Goal: Task Accomplishment & Management: Manage account settings

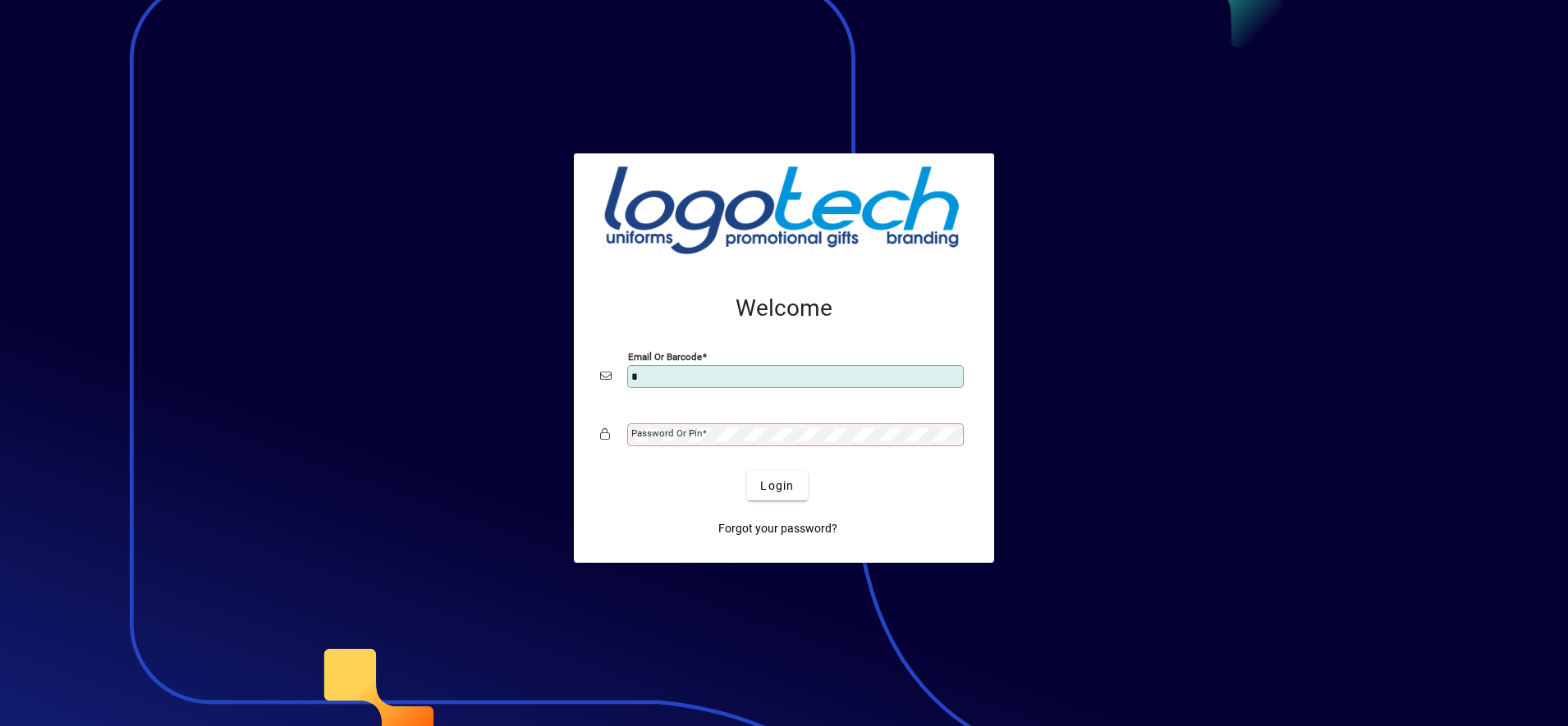
type input "**********"
click at [761, 488] on span "Login" at bounding box center [777, 485] width 34 height 17
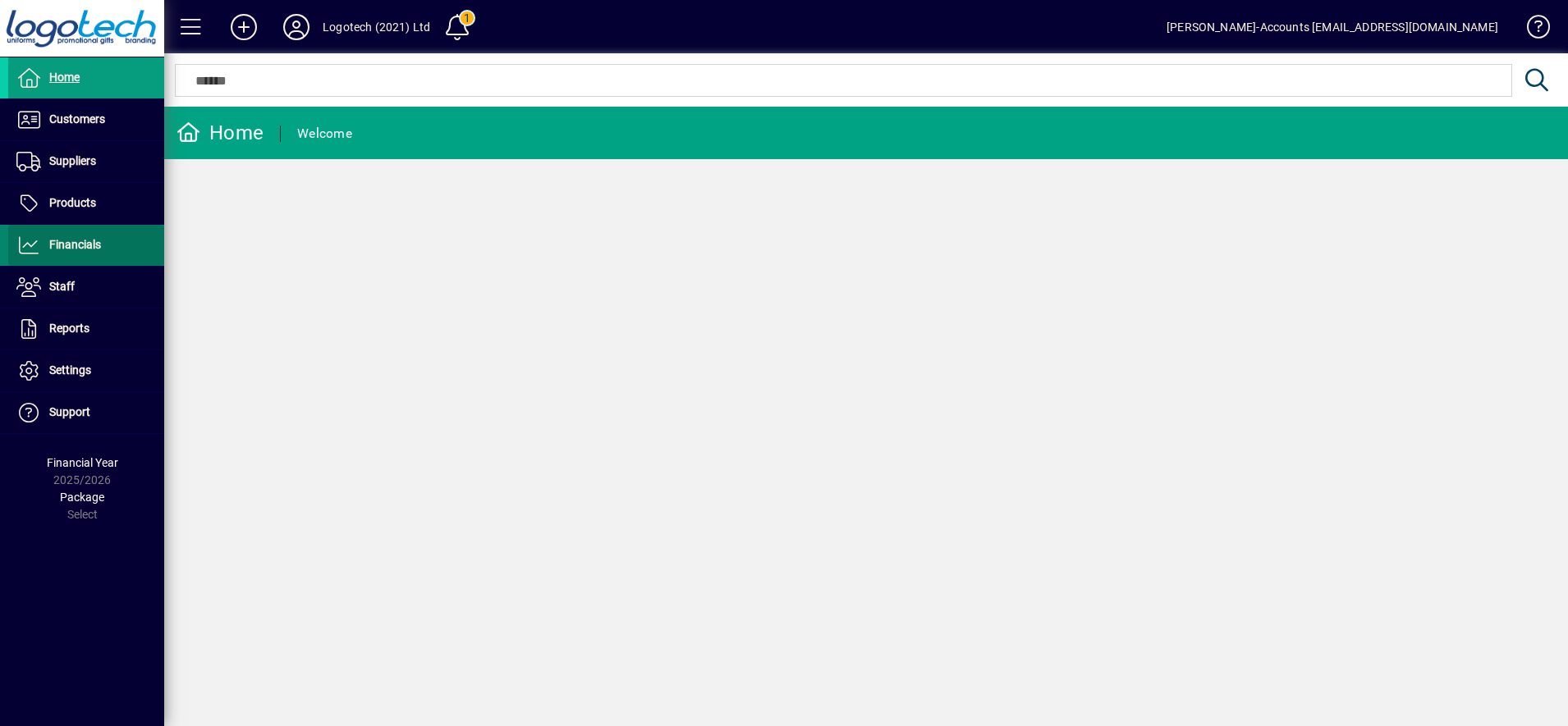
click at [94, 246] on span "Financials" at bounding box center [75, 244] width 52 height 13
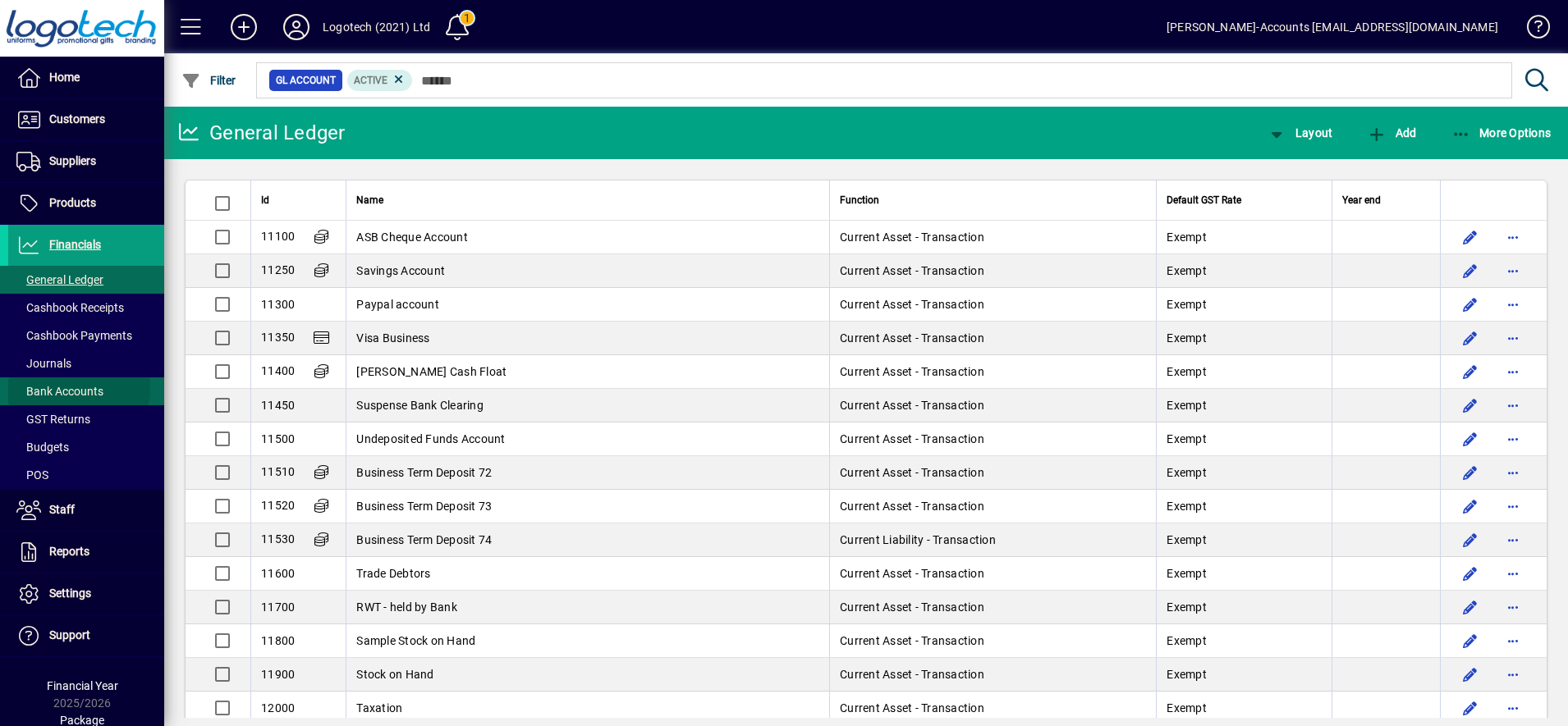
click at [76, 388] on span "Bank Accounts" at bounding box center [59, 390] width 87 height 13
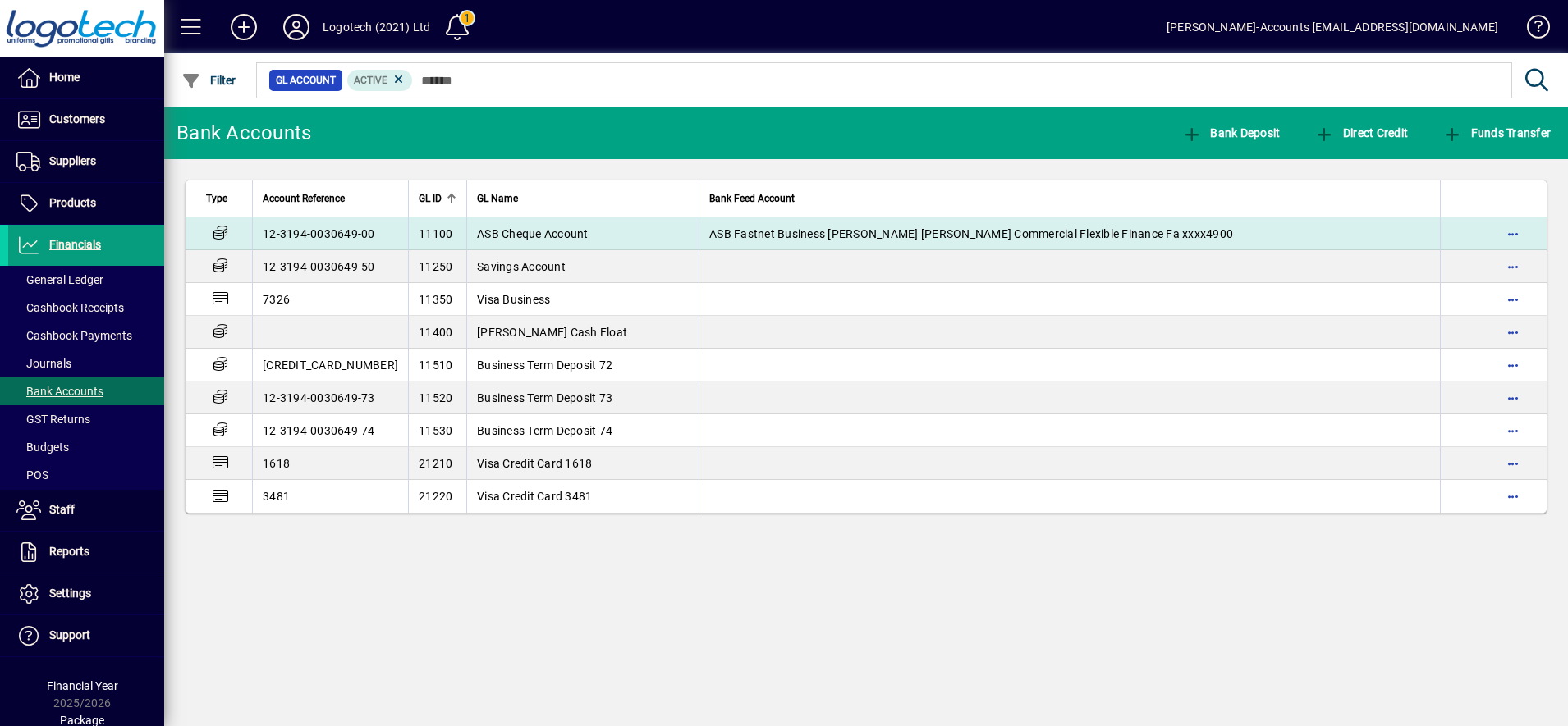
click at [500, 235] on span "ASB Cheque Account" at bounding box center [533, 234] width 112 height 13
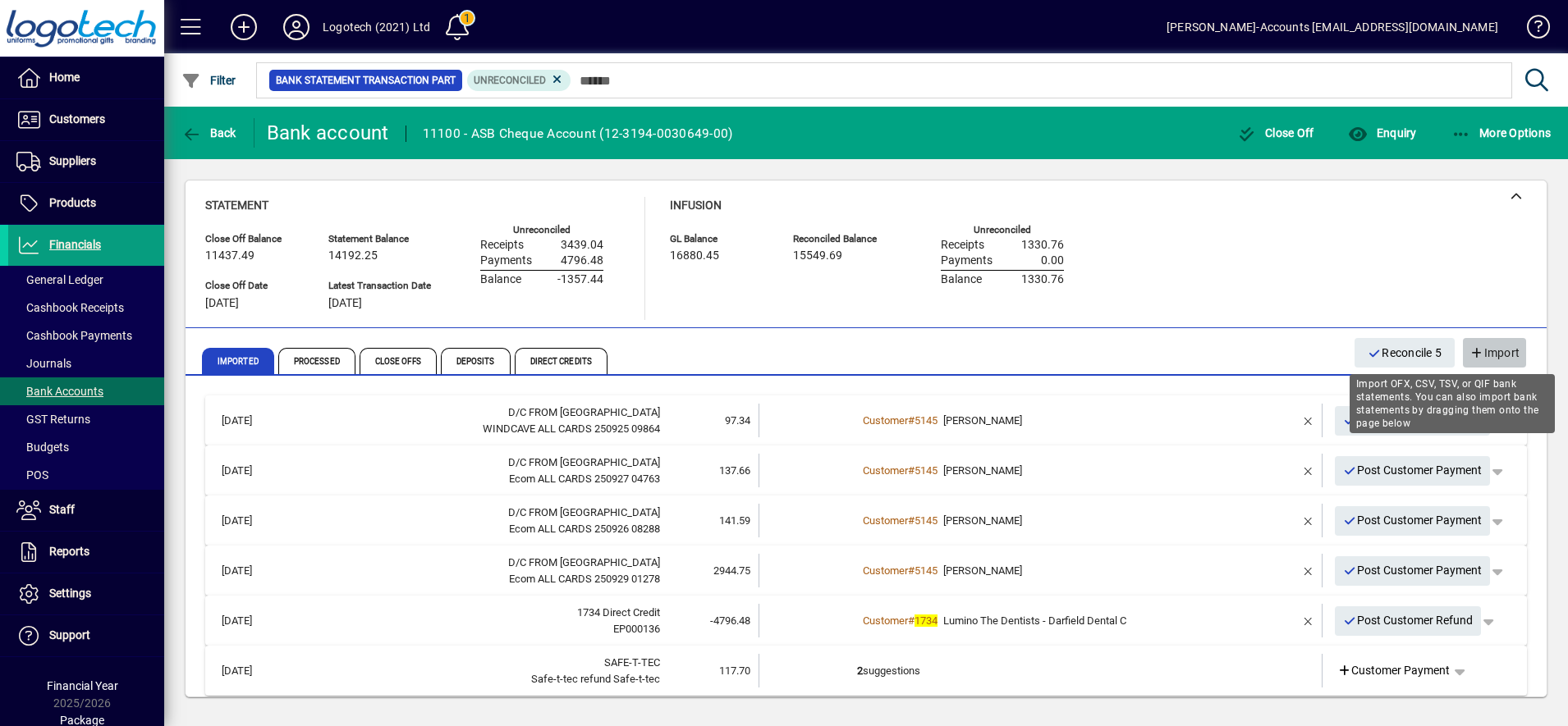
click at [1486, 348] on span "Import" at bounding box center [1494, 353] width 50 height 27
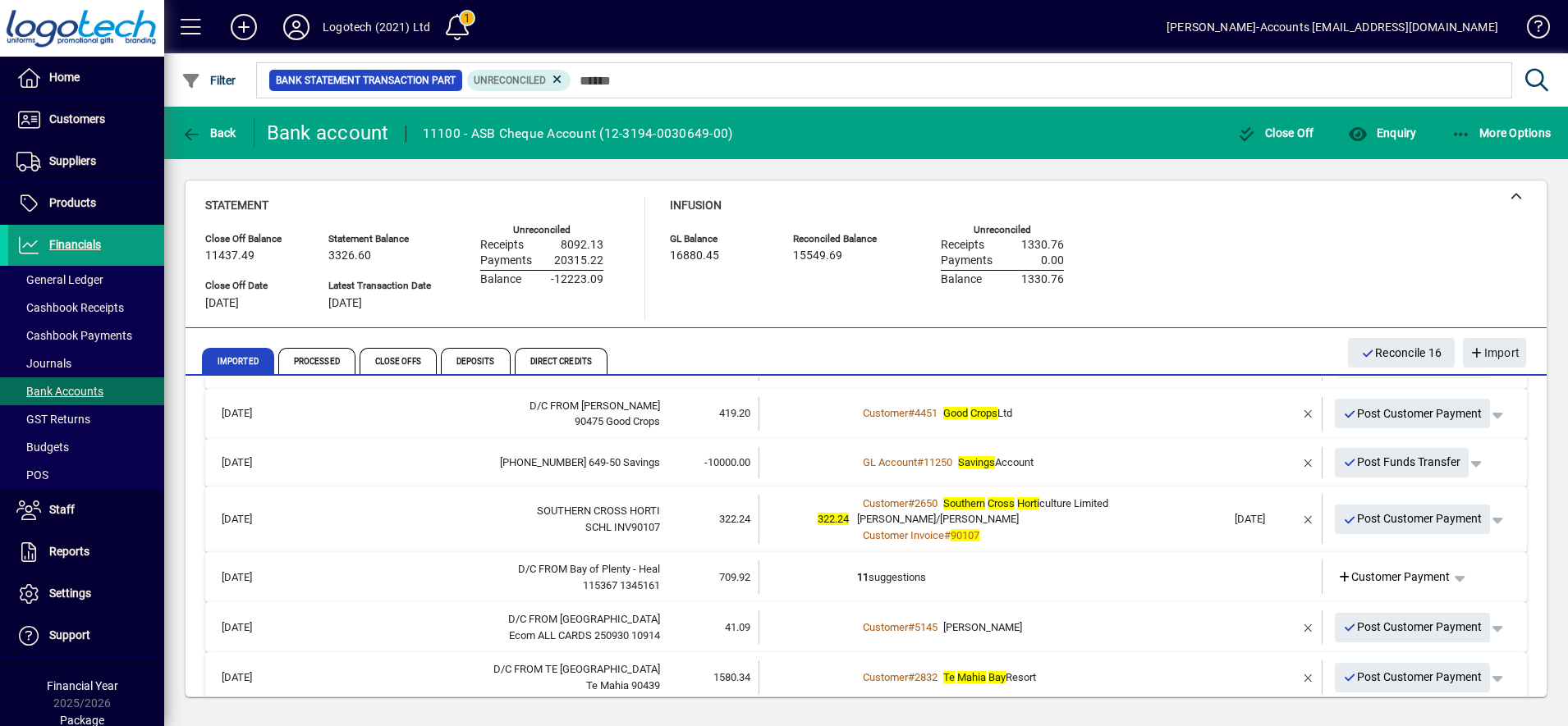
scroll to position [509, 0]
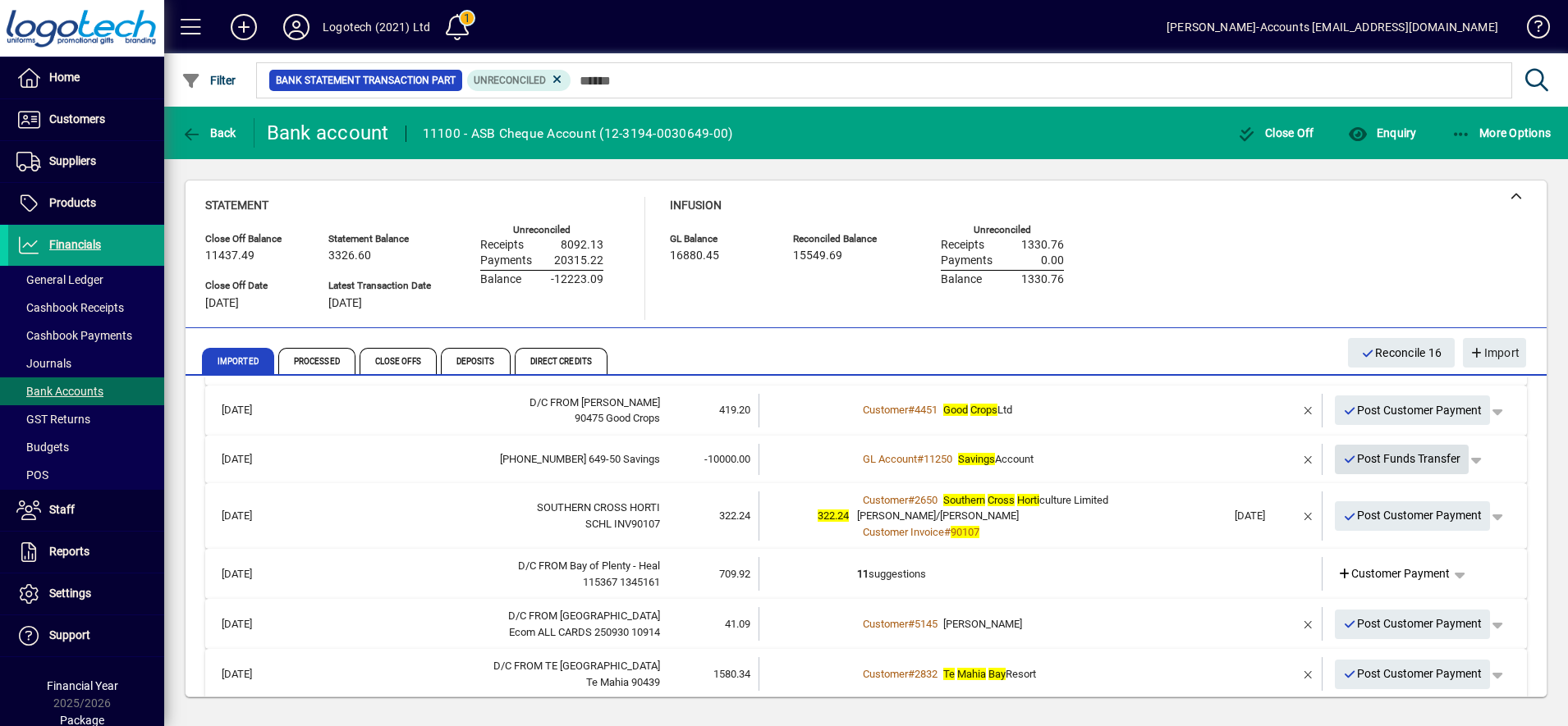
click at [1403, 458] on span "Post Funds Transfer" at bounding box center [1402, 458] width 118 height 27
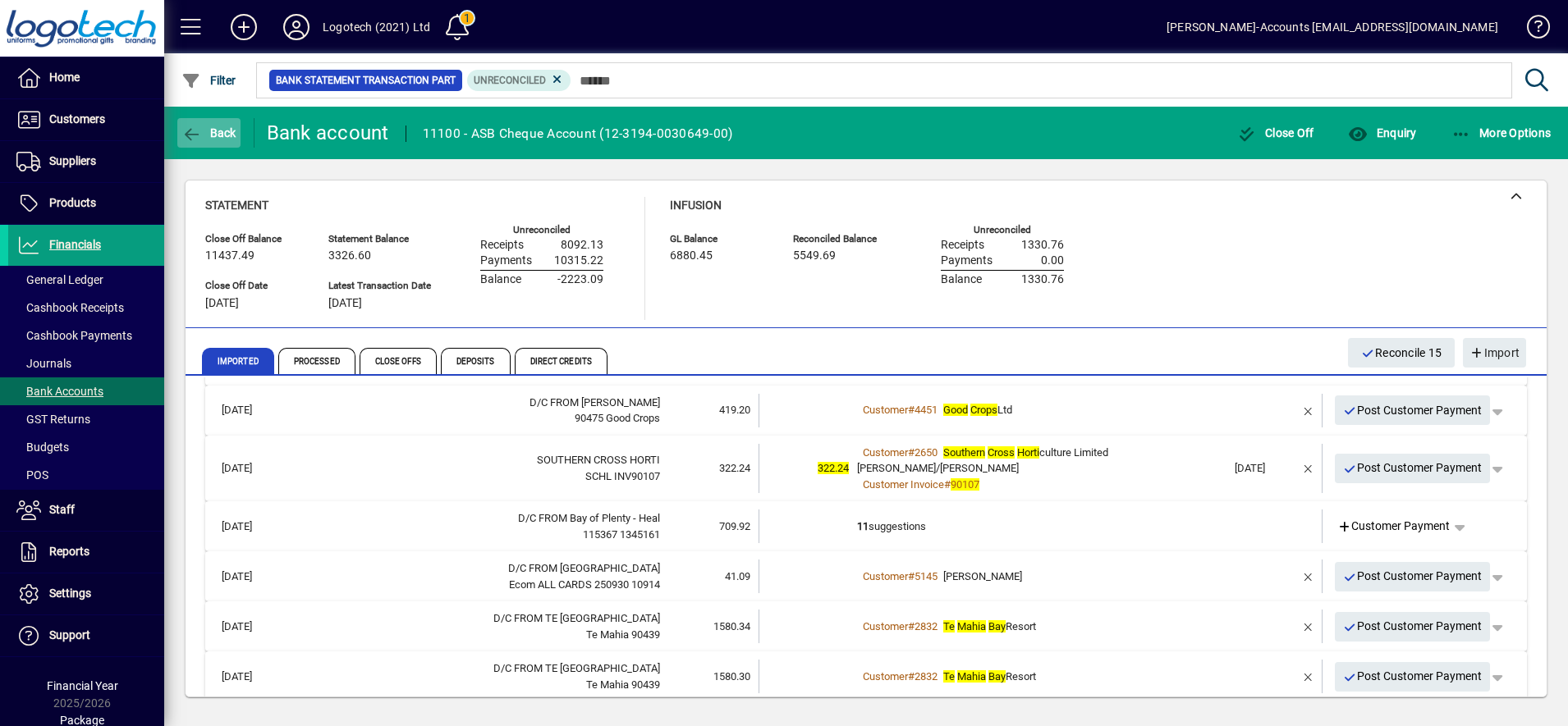
click at [219, 133] on span "Back" at bounding box center [209, 133] width 55 height 13
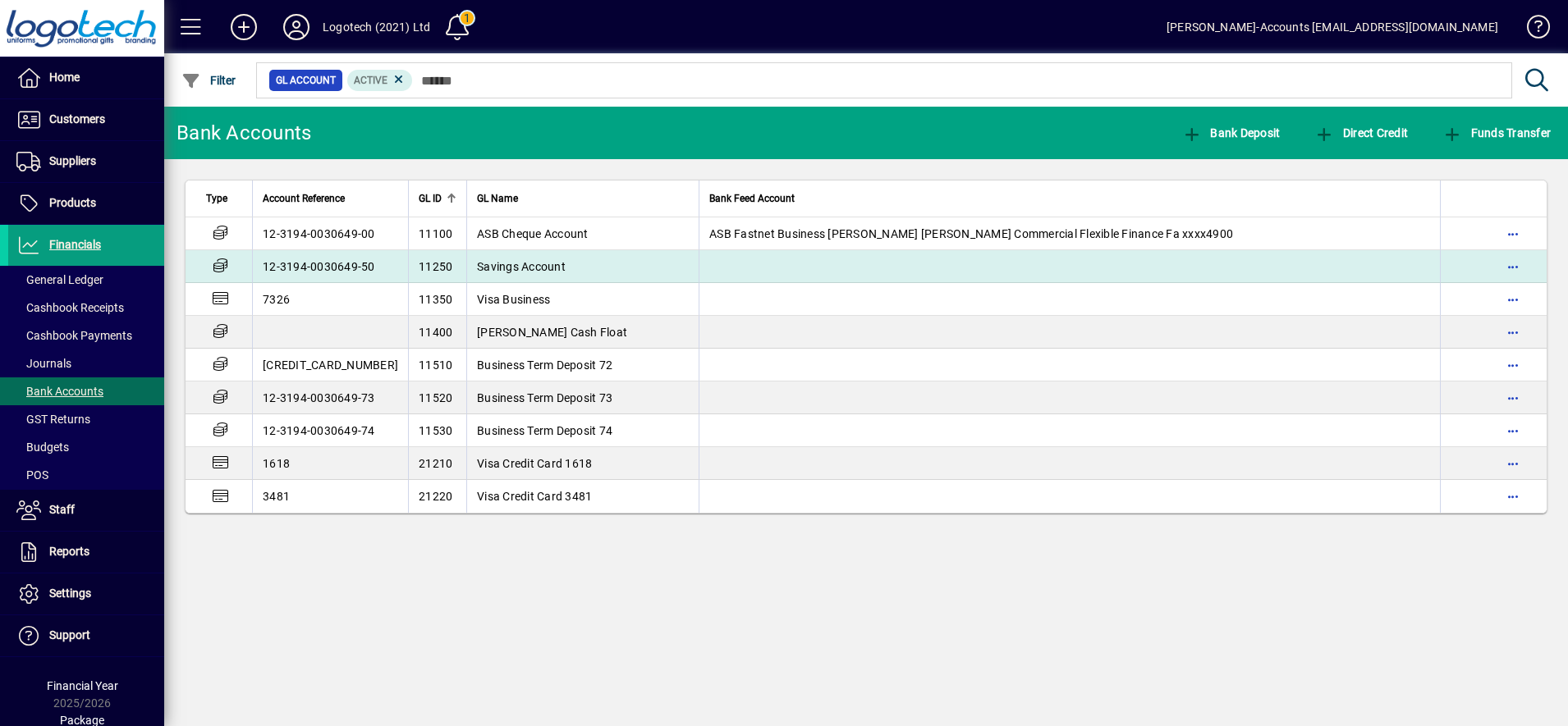
click at [501, 273] on span "Savings Account" at bounding box center [521, 267] width 89 height 13
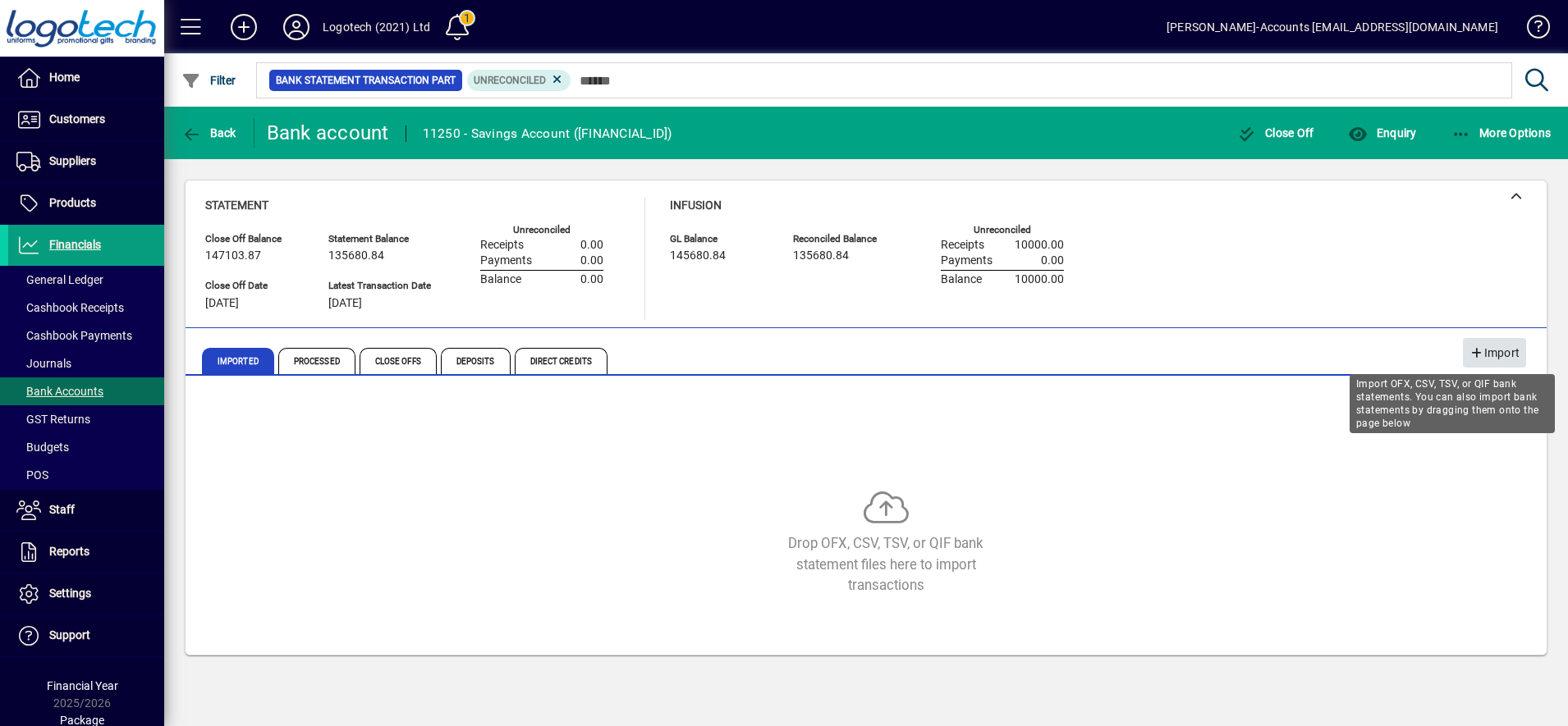
click at [1484, 354] on span "Import" at bounding box center [1494, 353] width 50 height 27
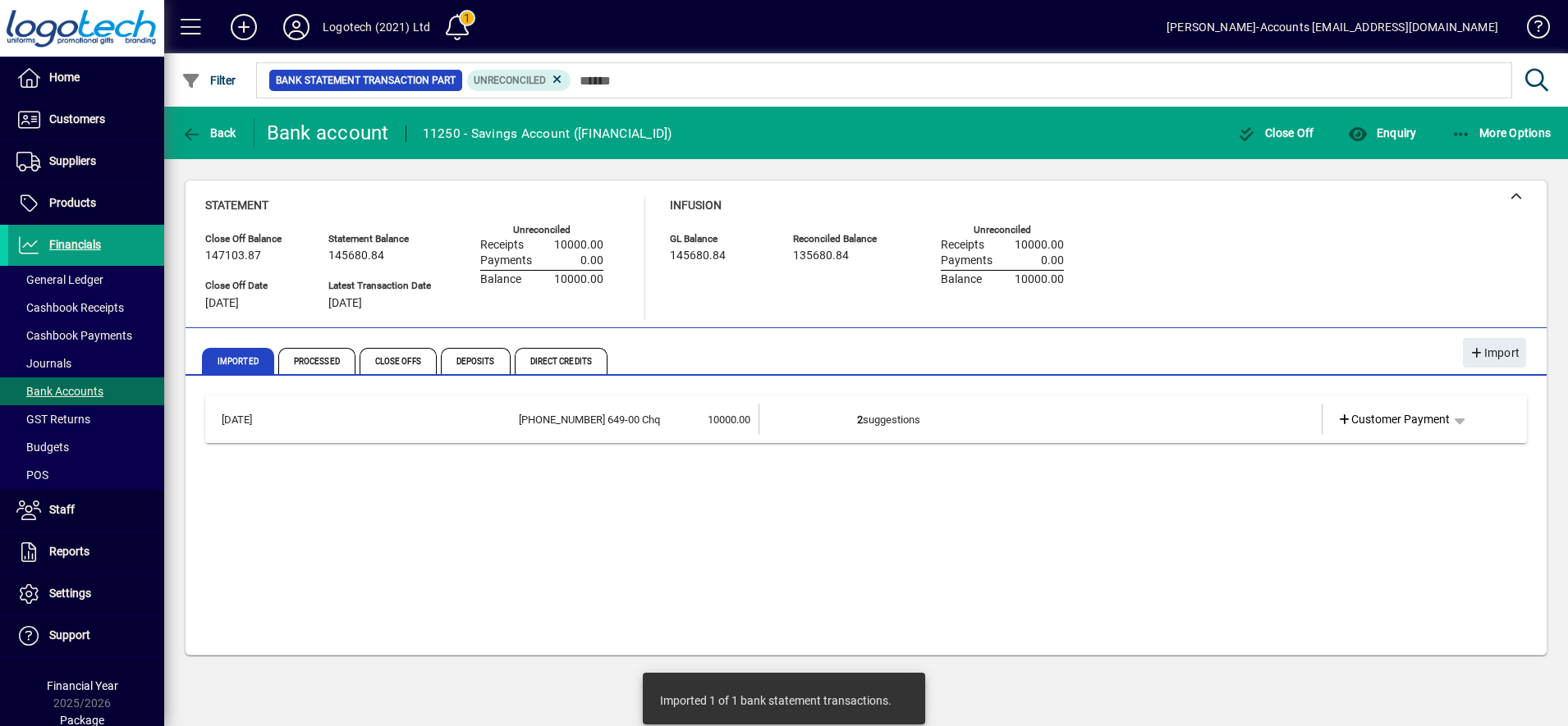
click at [923, 417] on td "2 suggestions" at bounding box center [1042, 418] width 370 height 31
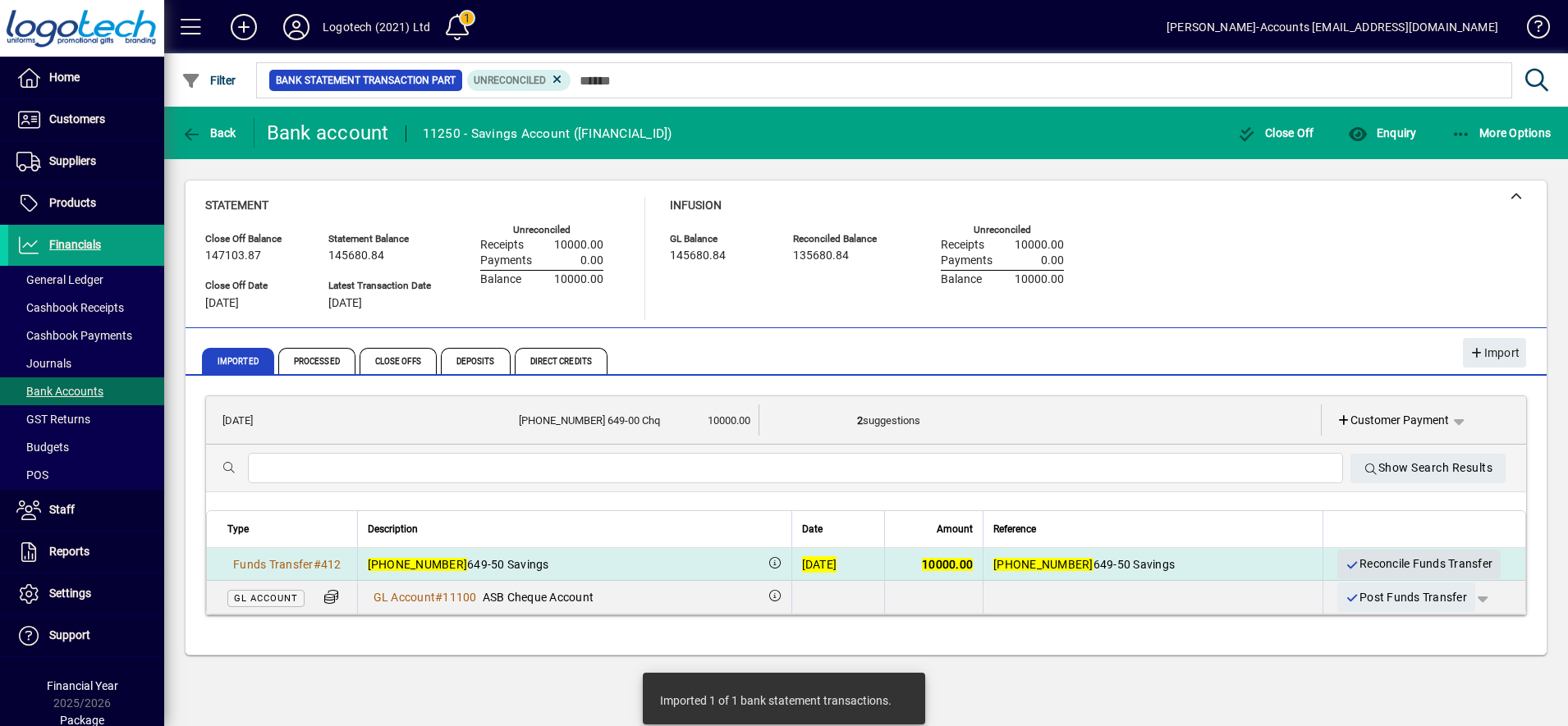
click at [1376, 557] on span "Reconcile Funds Transfer" at bounding box center [1419, 564] width 148 height 27
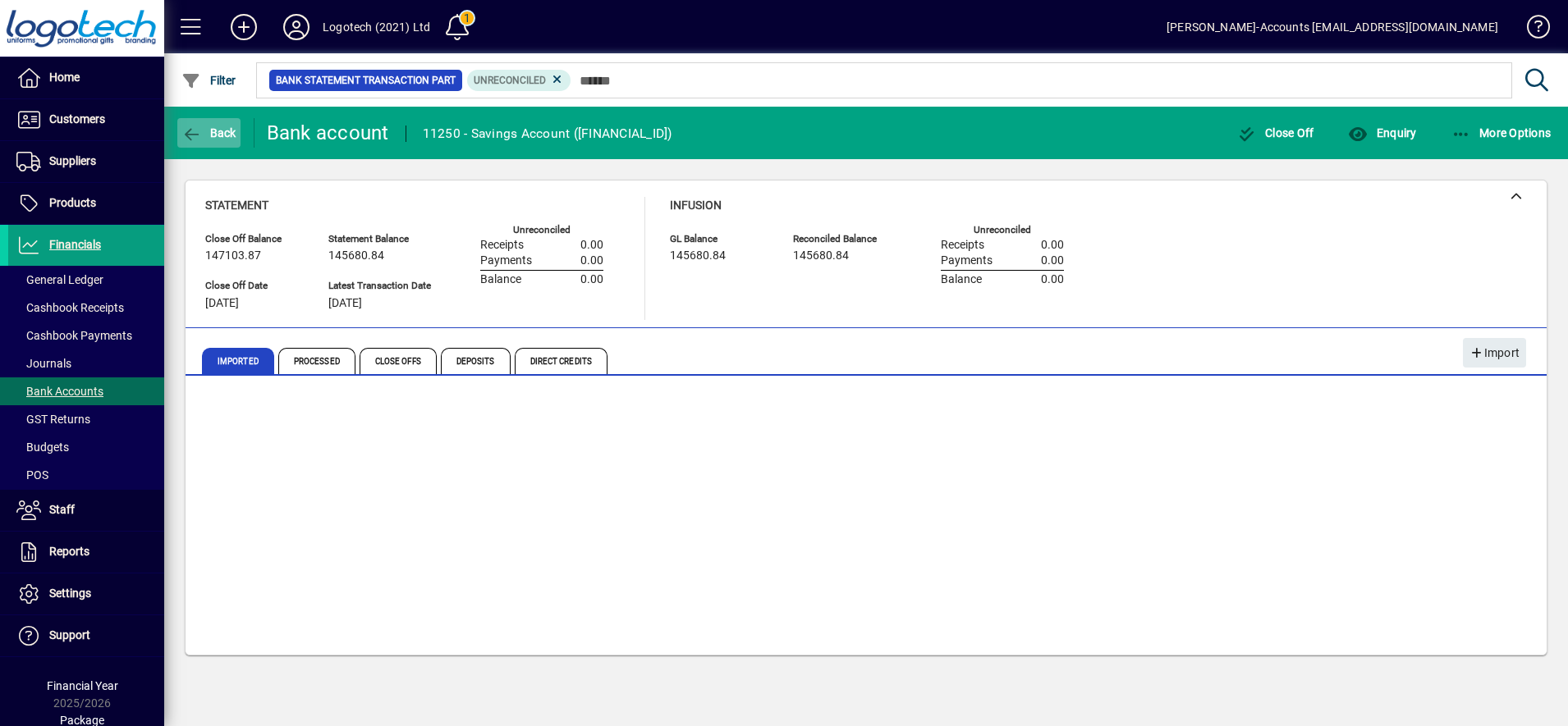
click at [214, 133] on span "Back" at bounding box center [209, 133] width 55 height 13
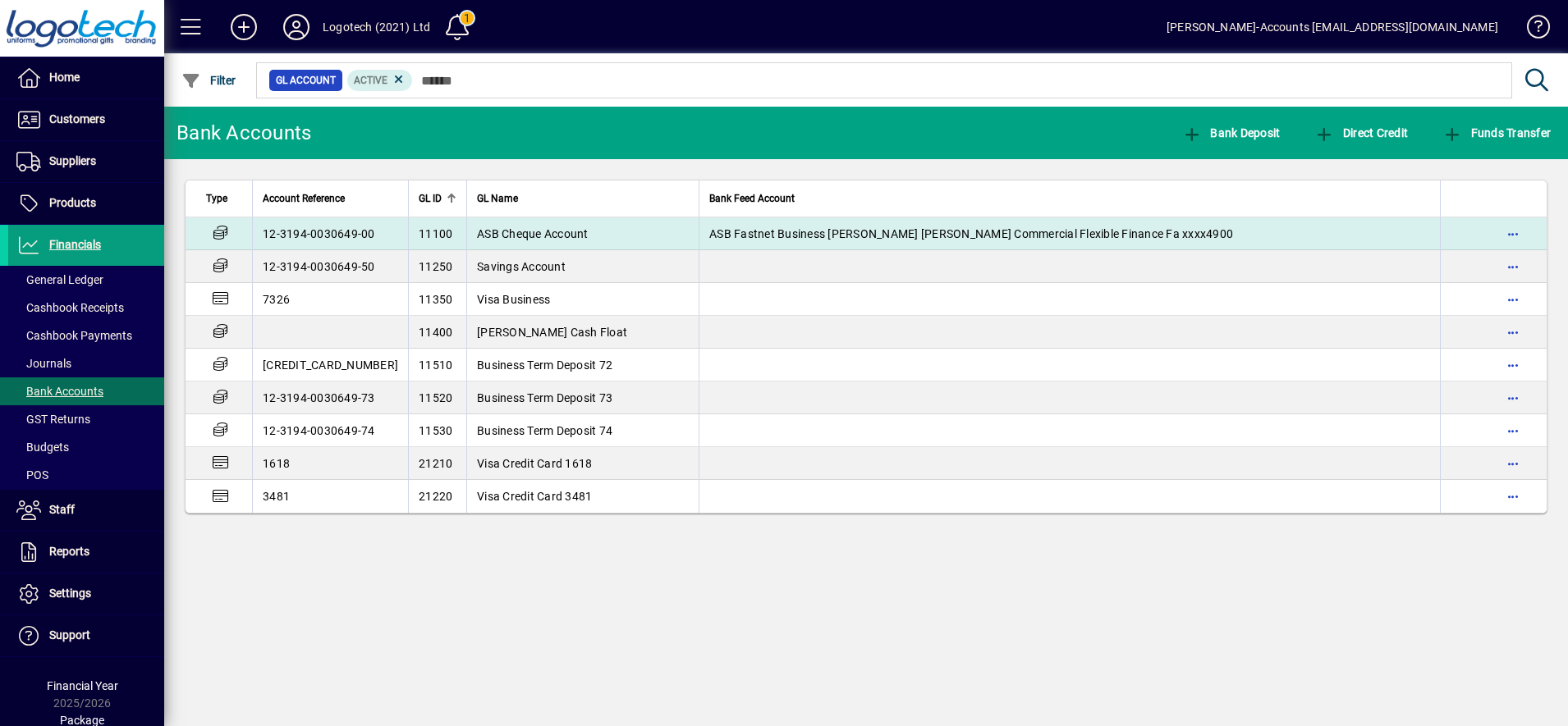
click at [486, 228] on span "ASB Cheque Account" at bounding box center [533, 234] width 112 height 13
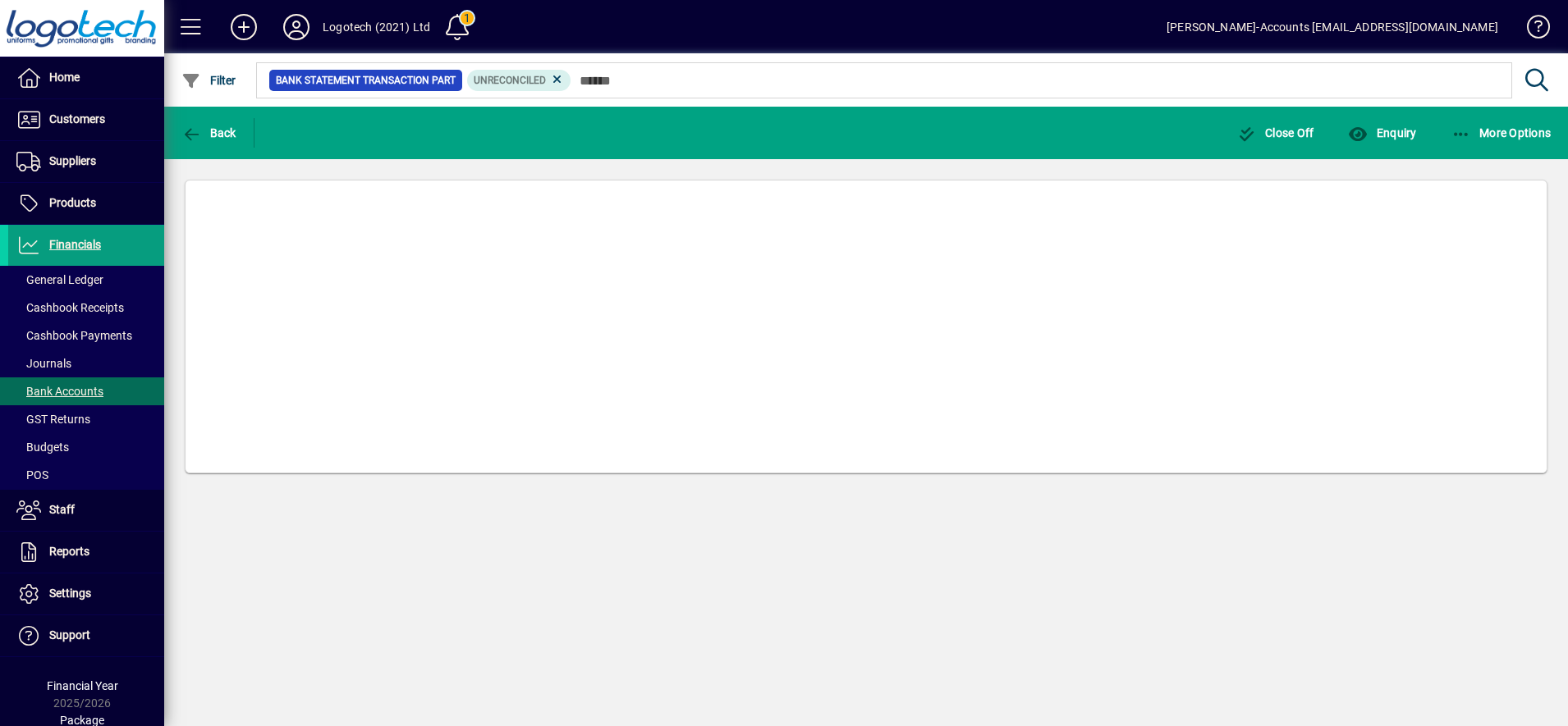
click at [486, 227] on mat-card at bounding box center [866, 327] width 1362 height 294
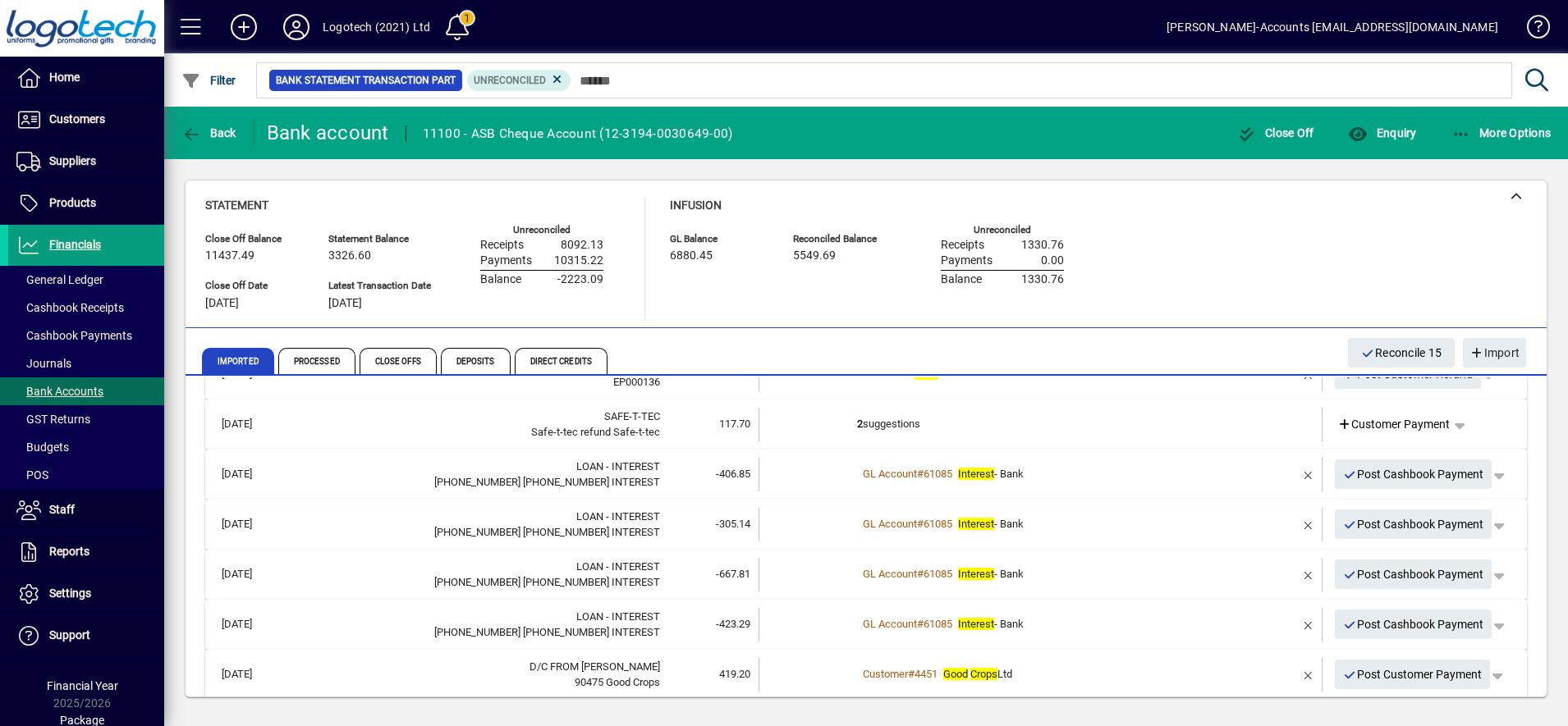
scroll to position [261, 0]
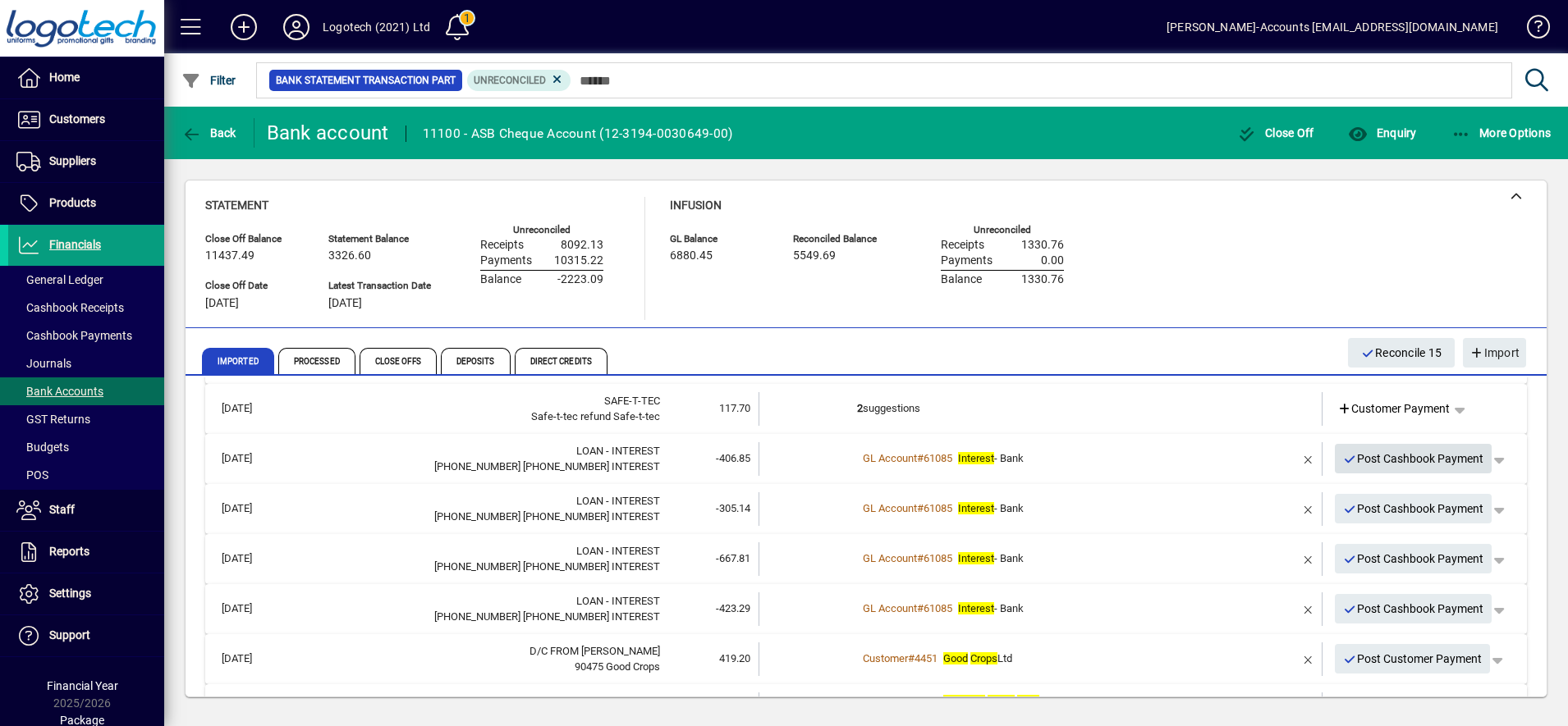
click at [1415, 457] on span "Post Cashbook Payment" at bounding box center [1413, 458] width 141 height 27
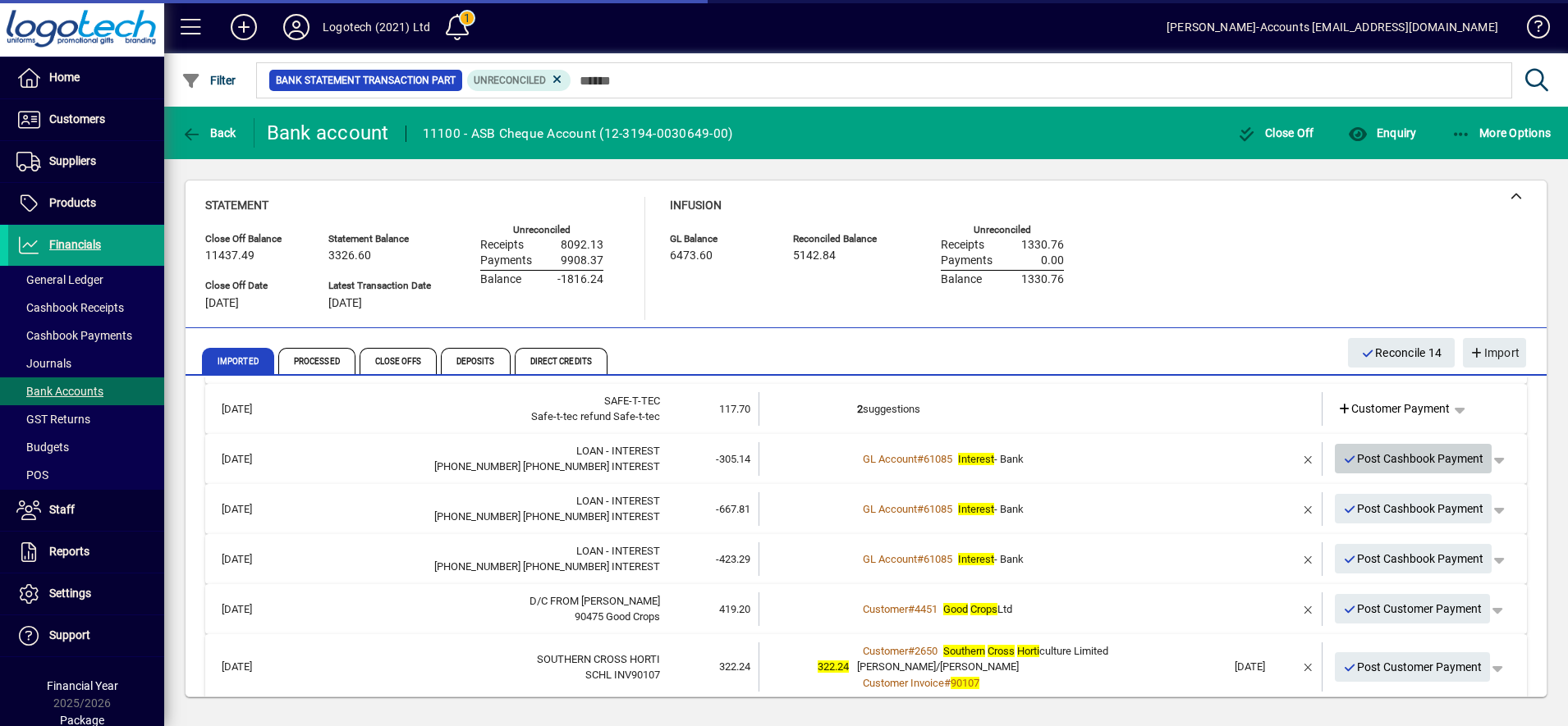
click at [1415, 457] on span "Post Cashbook Payment" at bounding box center [1413, 458] width 141 height 27
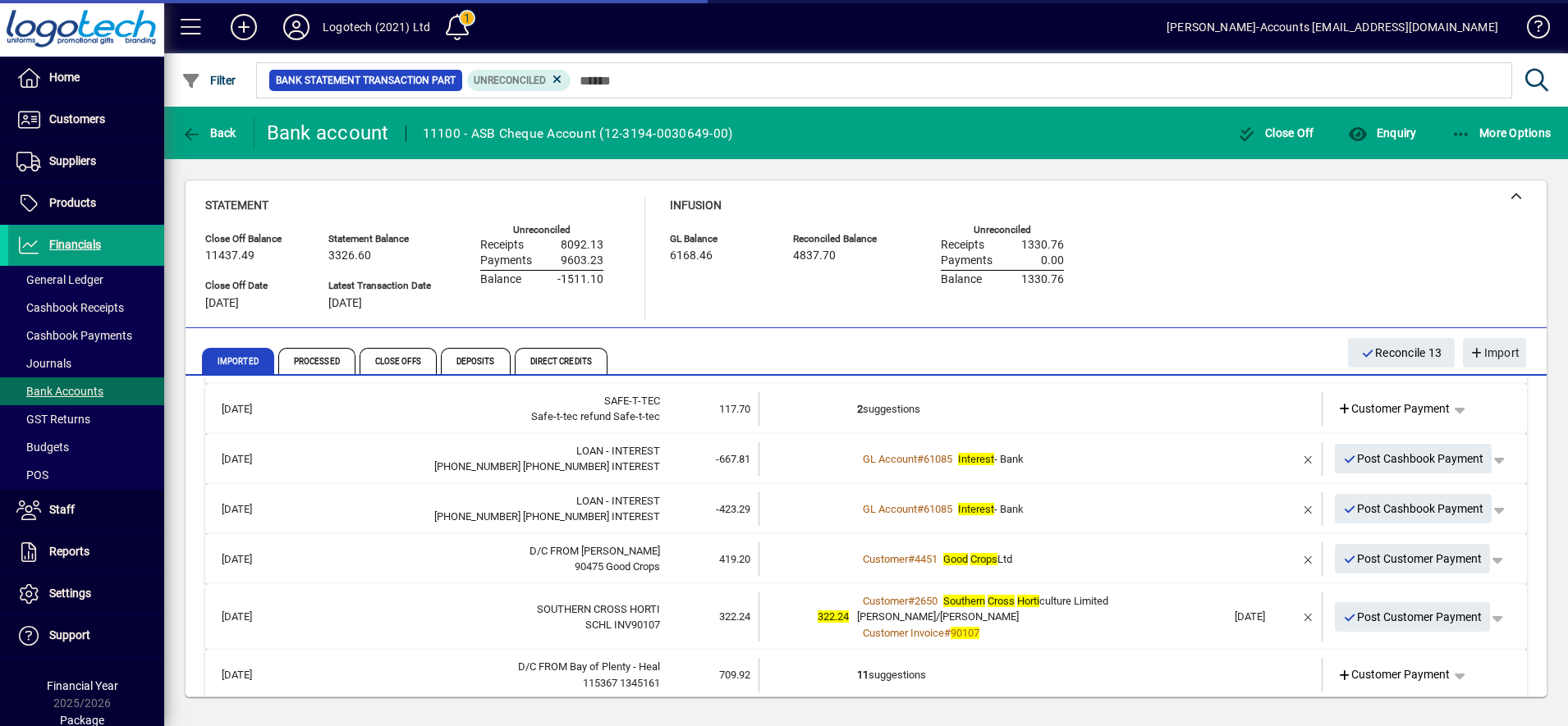
click at [1415, 457] on span "Post Cashbook Payment" at bounding box center [1413, 458] width 141 height 27
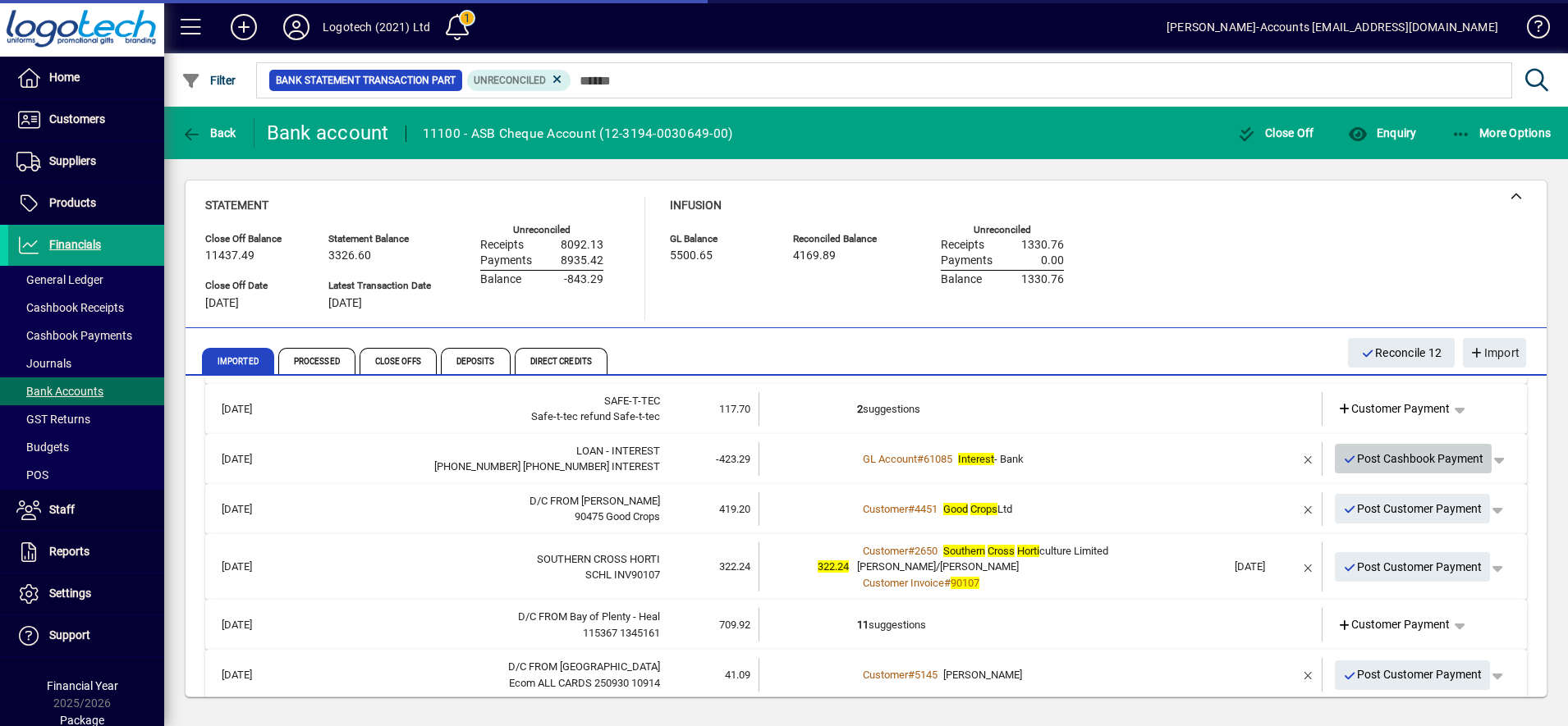
click at [1415, 457] on span "Post Cashbook Payment" at bounding box center [1413, 458] width 141 height 27
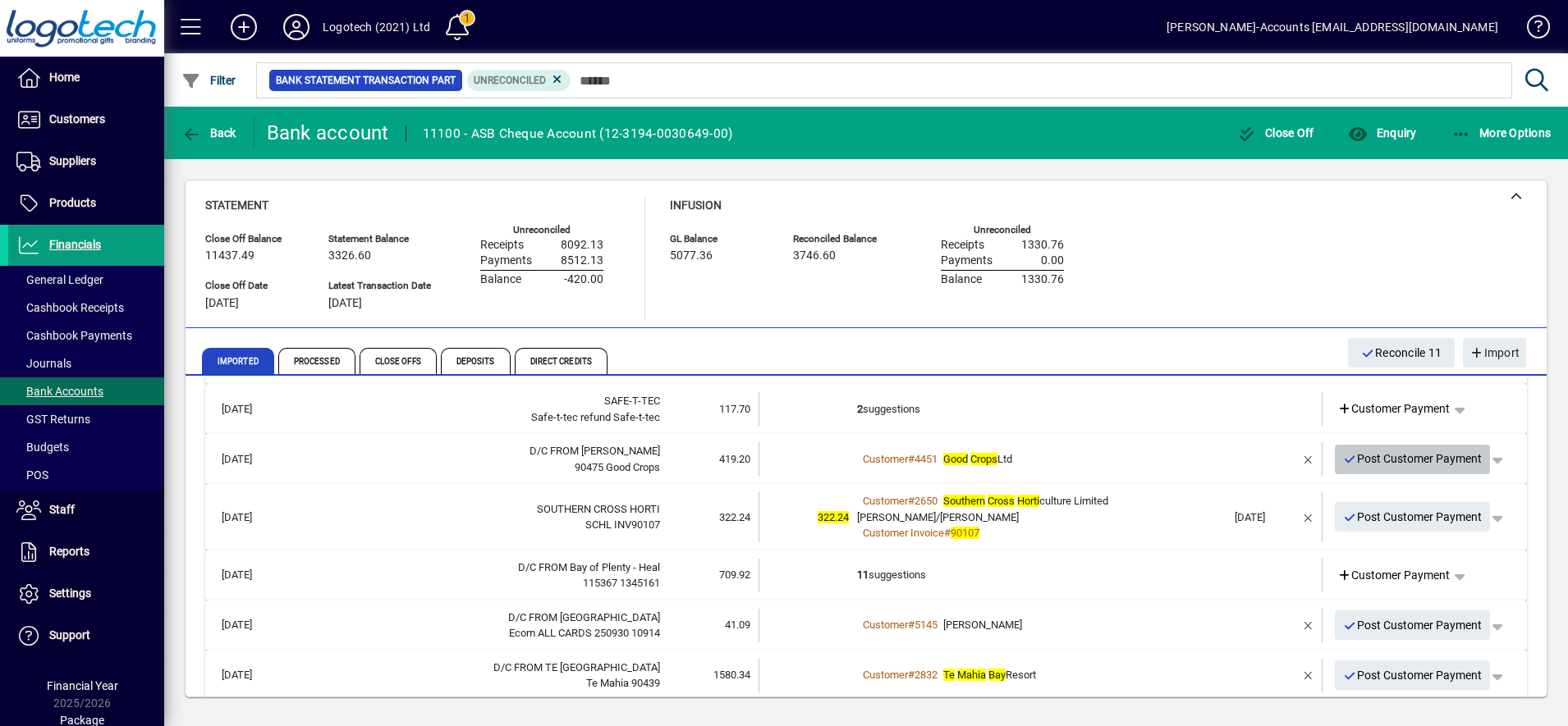
click at [1405, 457] on span "Post Customer Payment" at bounding box center [1413, 458] width 140 height 27
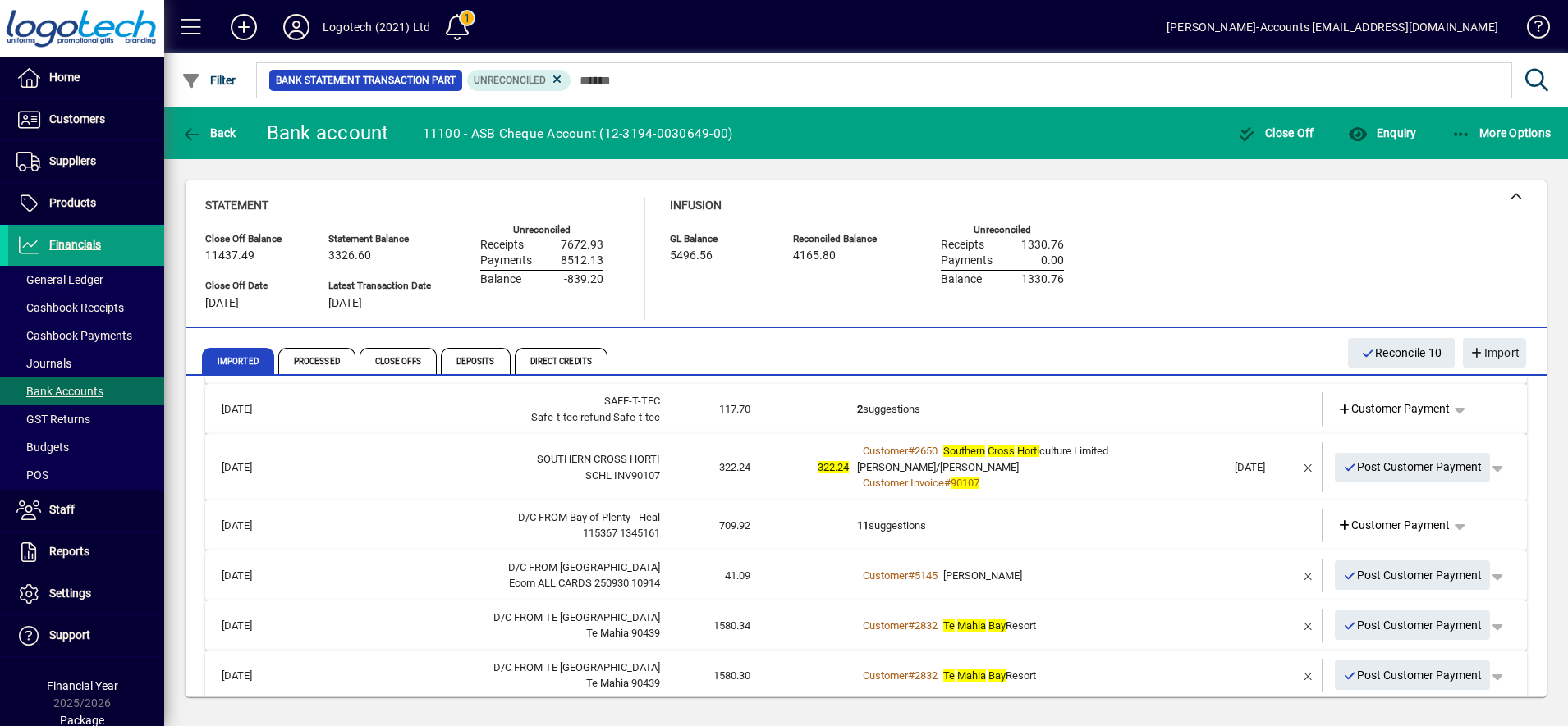
scroll to position [328, 0]
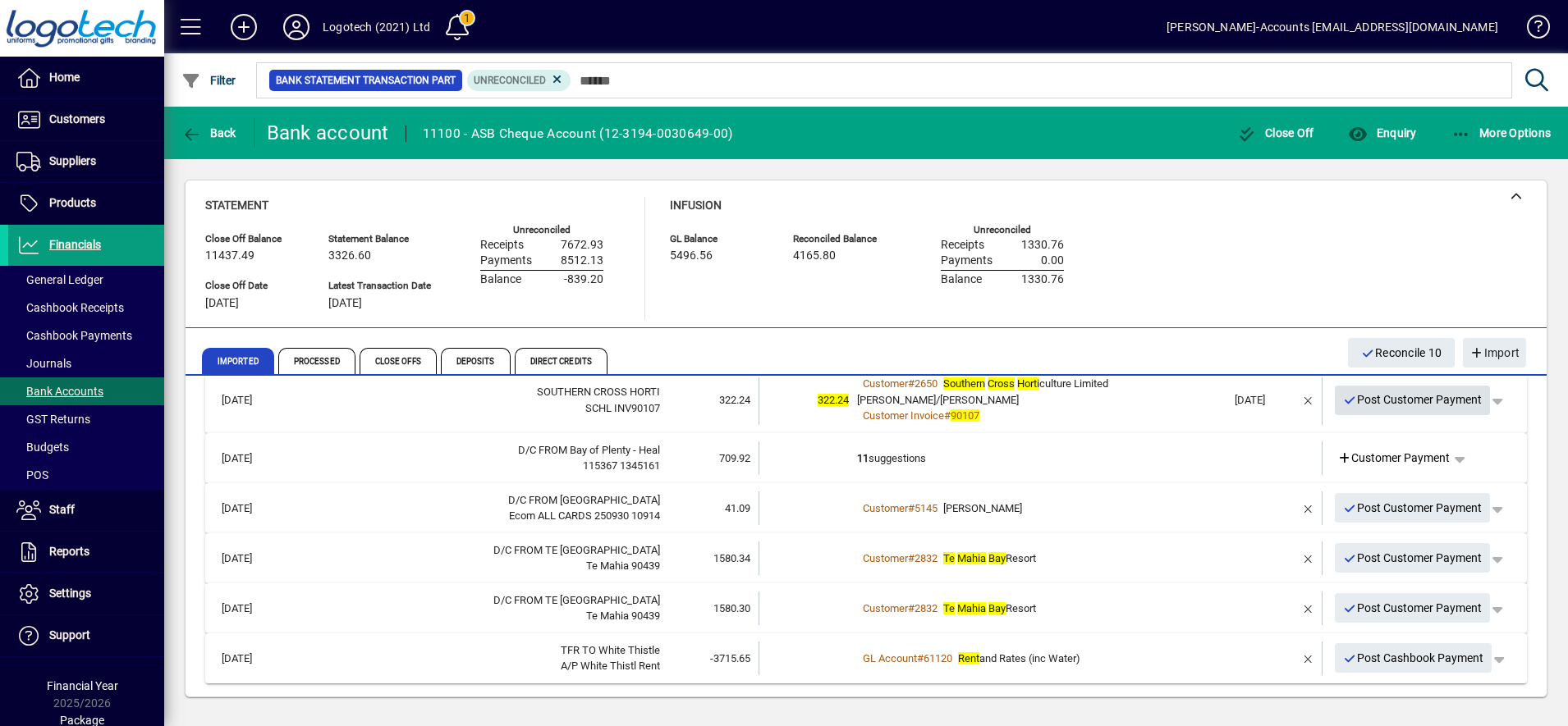
click at [1348, 396] on span "Post Customer Payment" at bounding box center [1413, 399] width 140 height 27
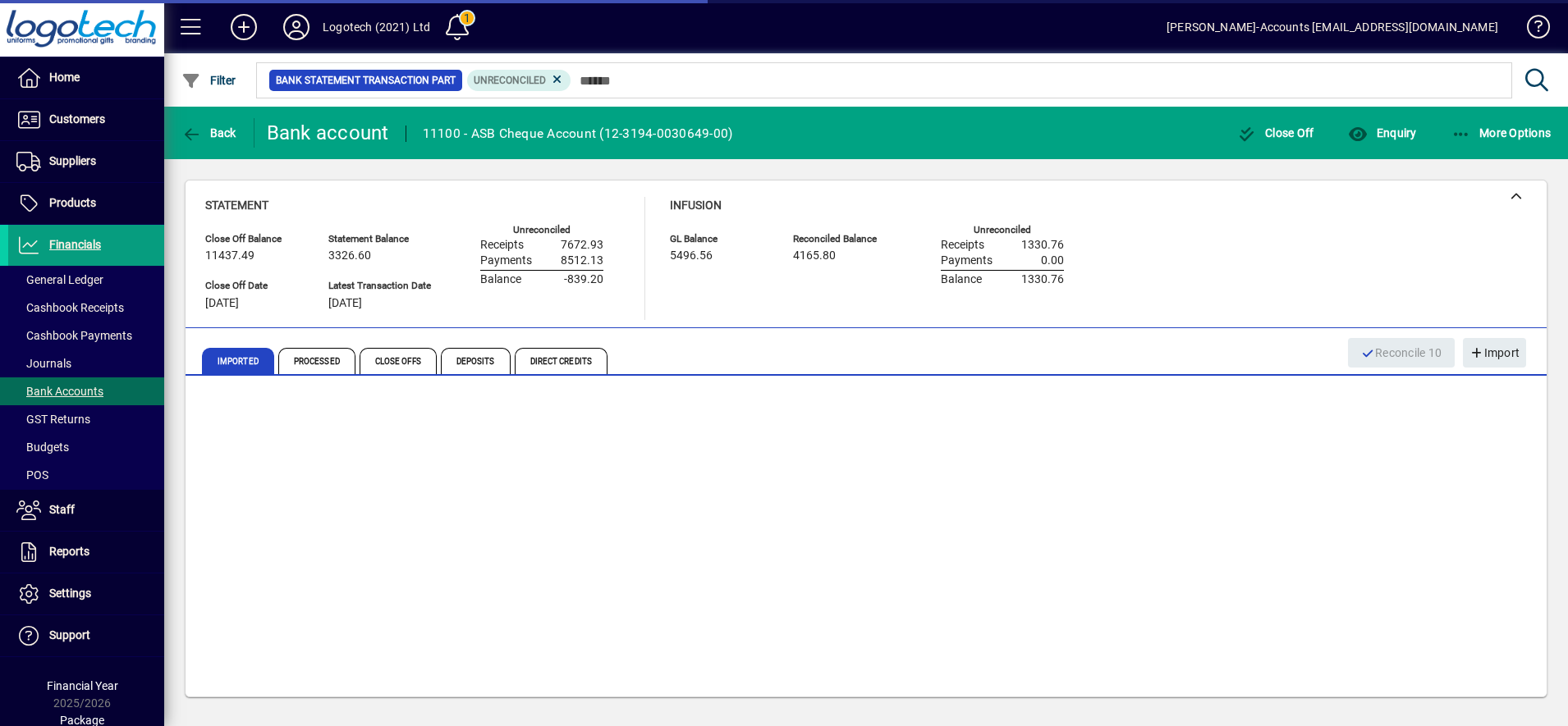
scroll to position [261, 0]
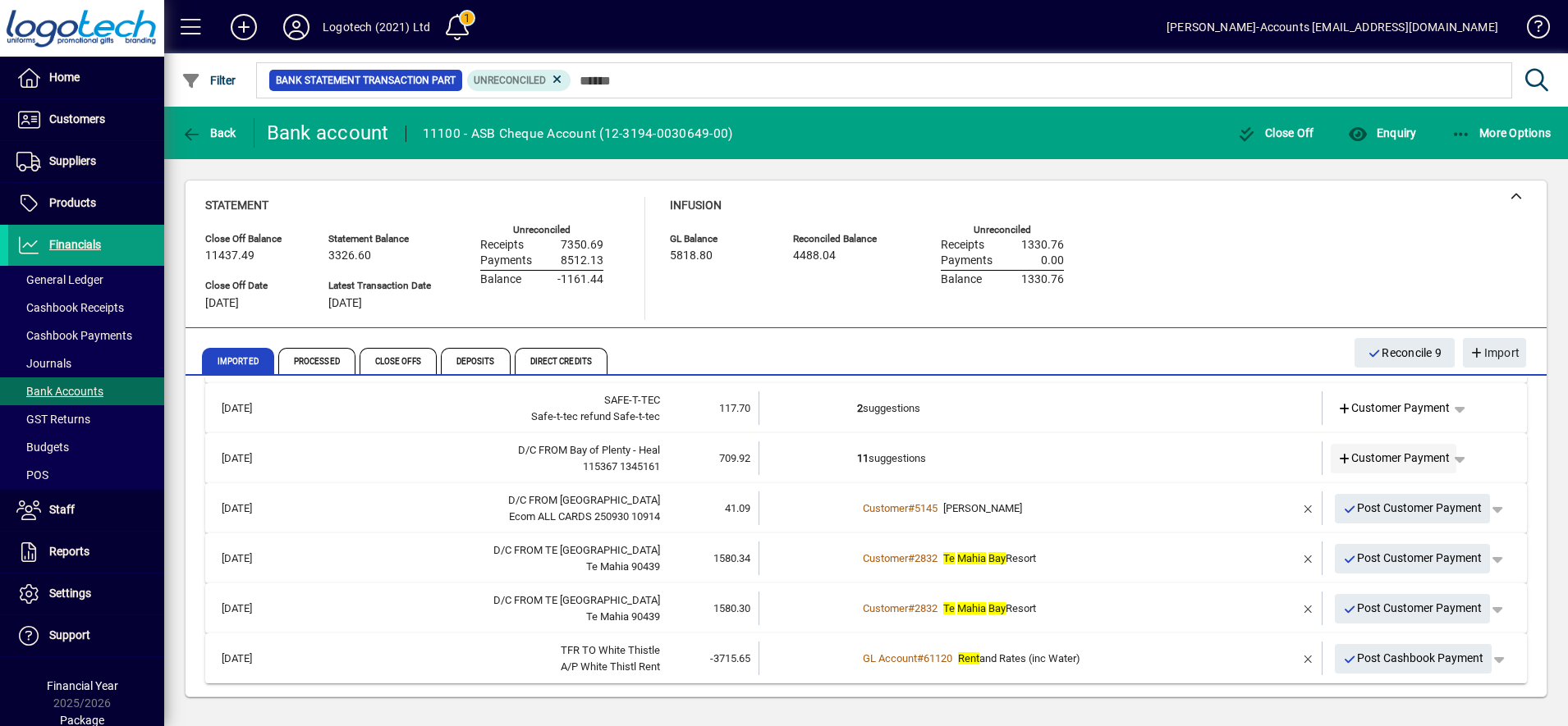
click at [1353, 458] on span "Customer Payment" at bounding box center [1393, 457] width 113 height 17
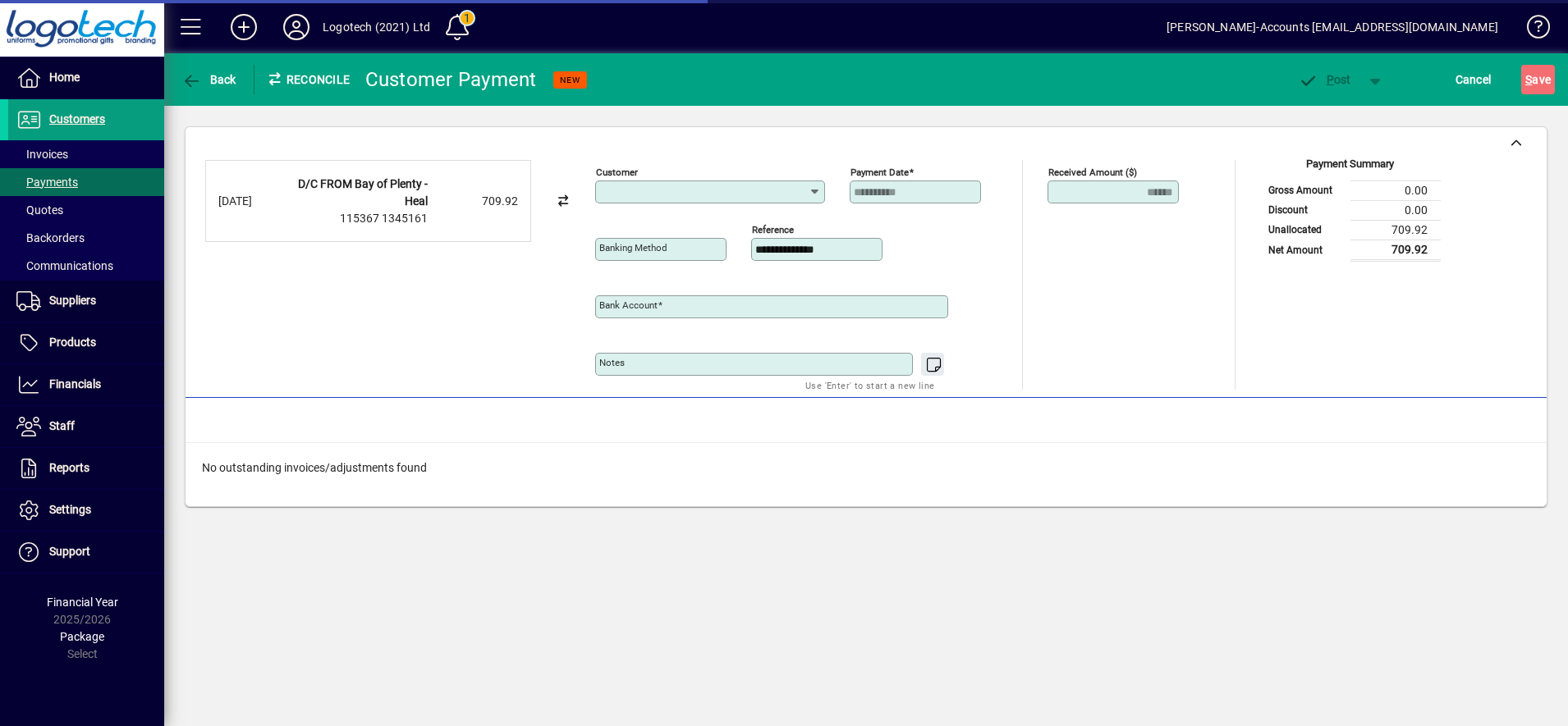
type input "**********"
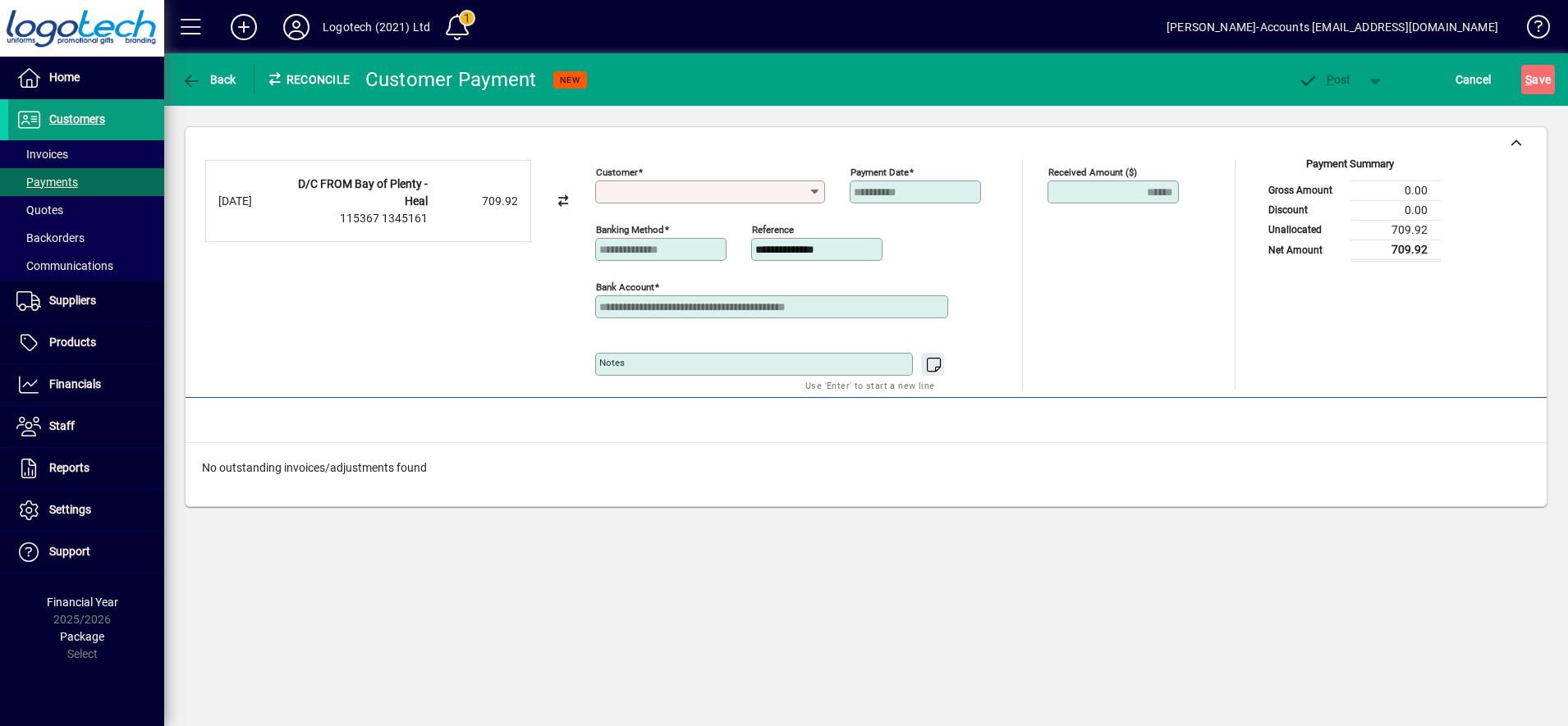
click at [693, 192] on input "Customer" at bounding box center [704, 192] width 210 height 13
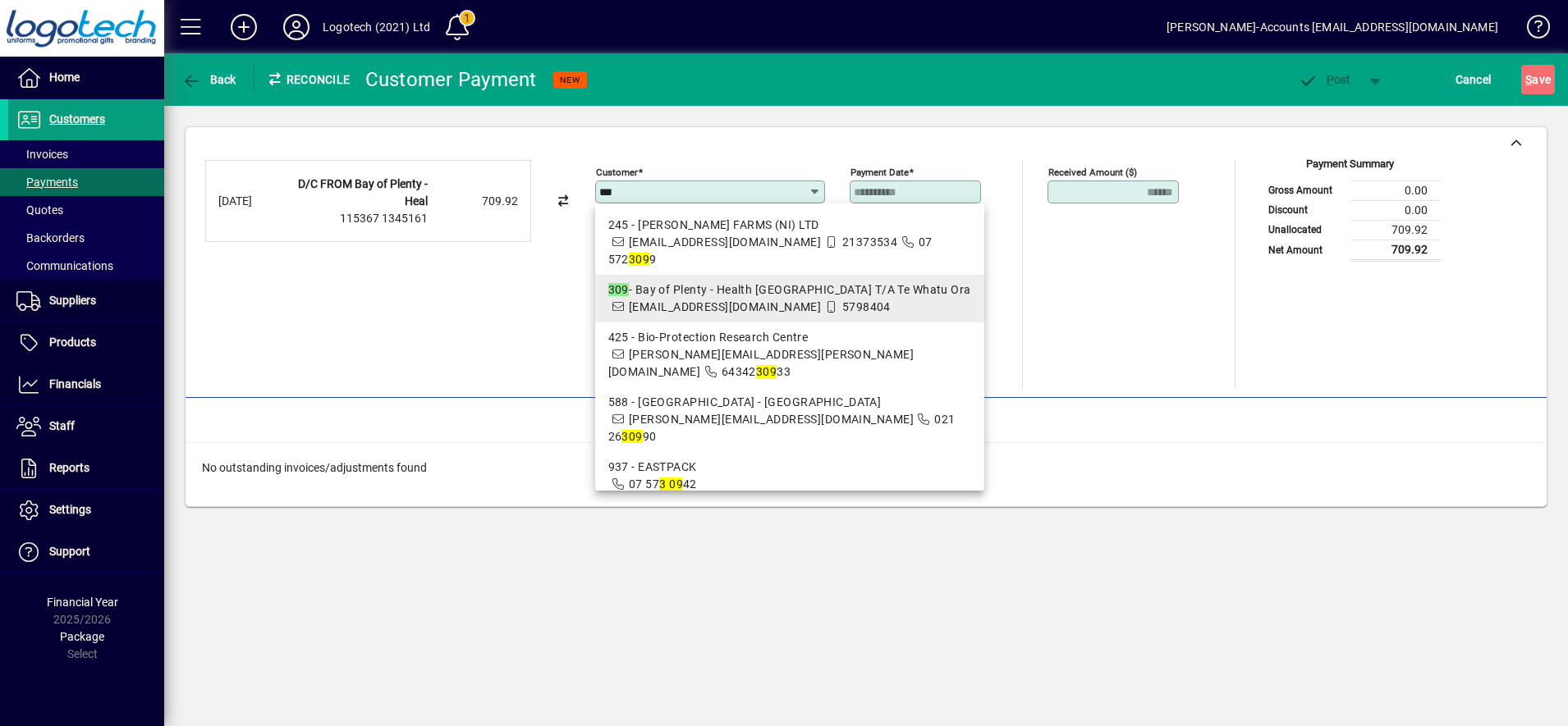
click at [697, 291] on div "309 - Bay of Plenty - Health New Zealand T/A Te Whatu Ora" at bounding box center [789, 290] width 363 height 17
type input "**********"
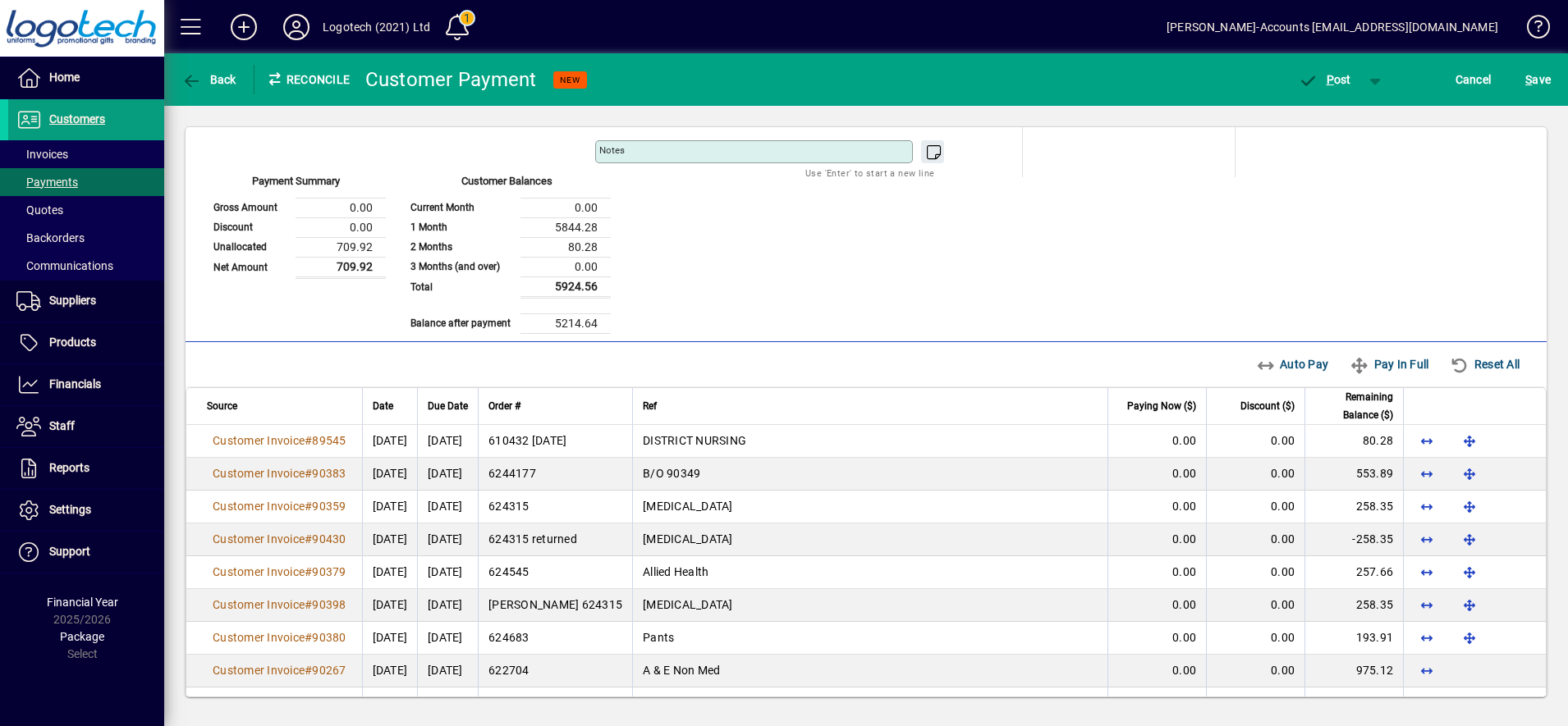
scroll to position [216, 0]
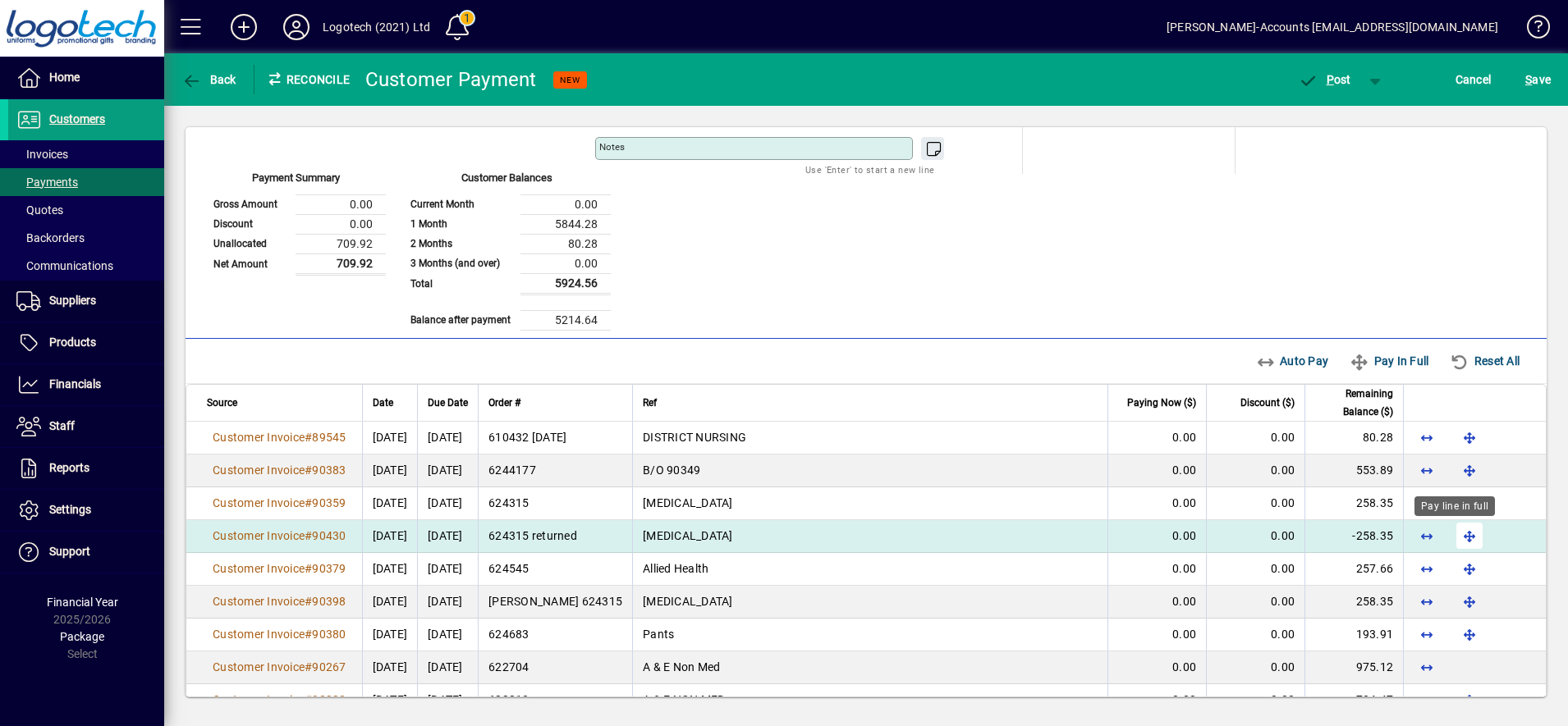
click at [1454, 535] on span "button" at bounding box center [1469, 535] width 39 height 39
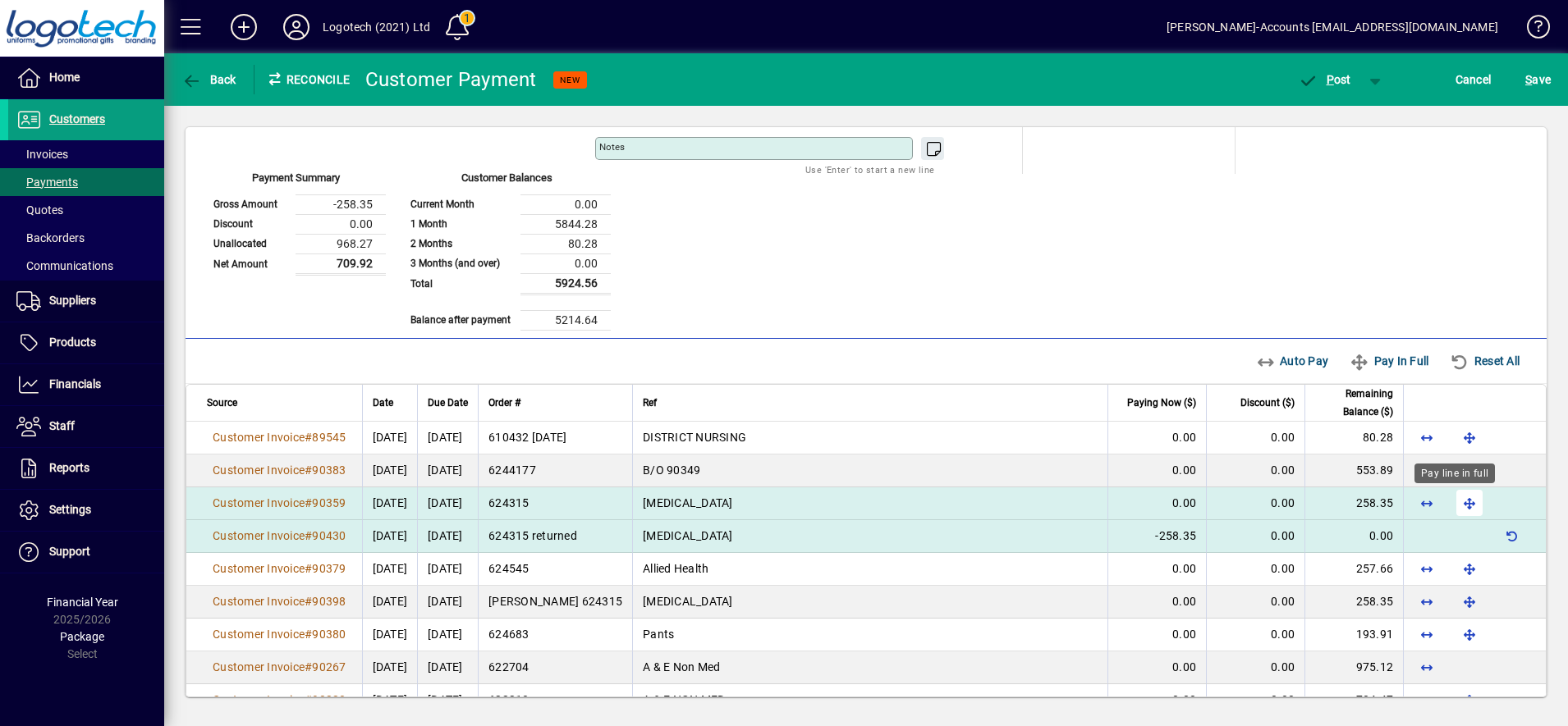
click at [1451, 498] on span "button" at bounding box center [1469, 502] width 39 height 39
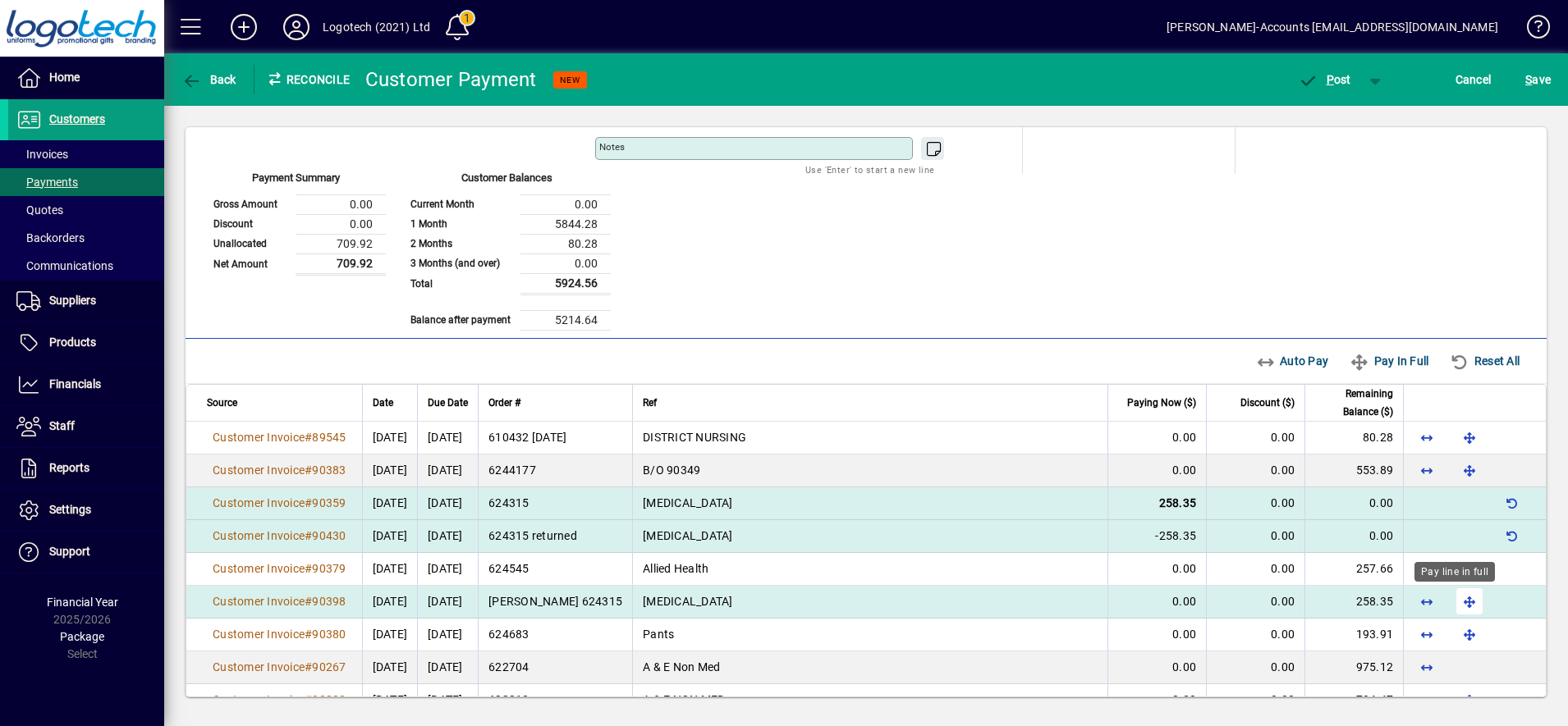
click at [1457, 599] on span "button" at bounding box center [1469, 601] width 39 height 39
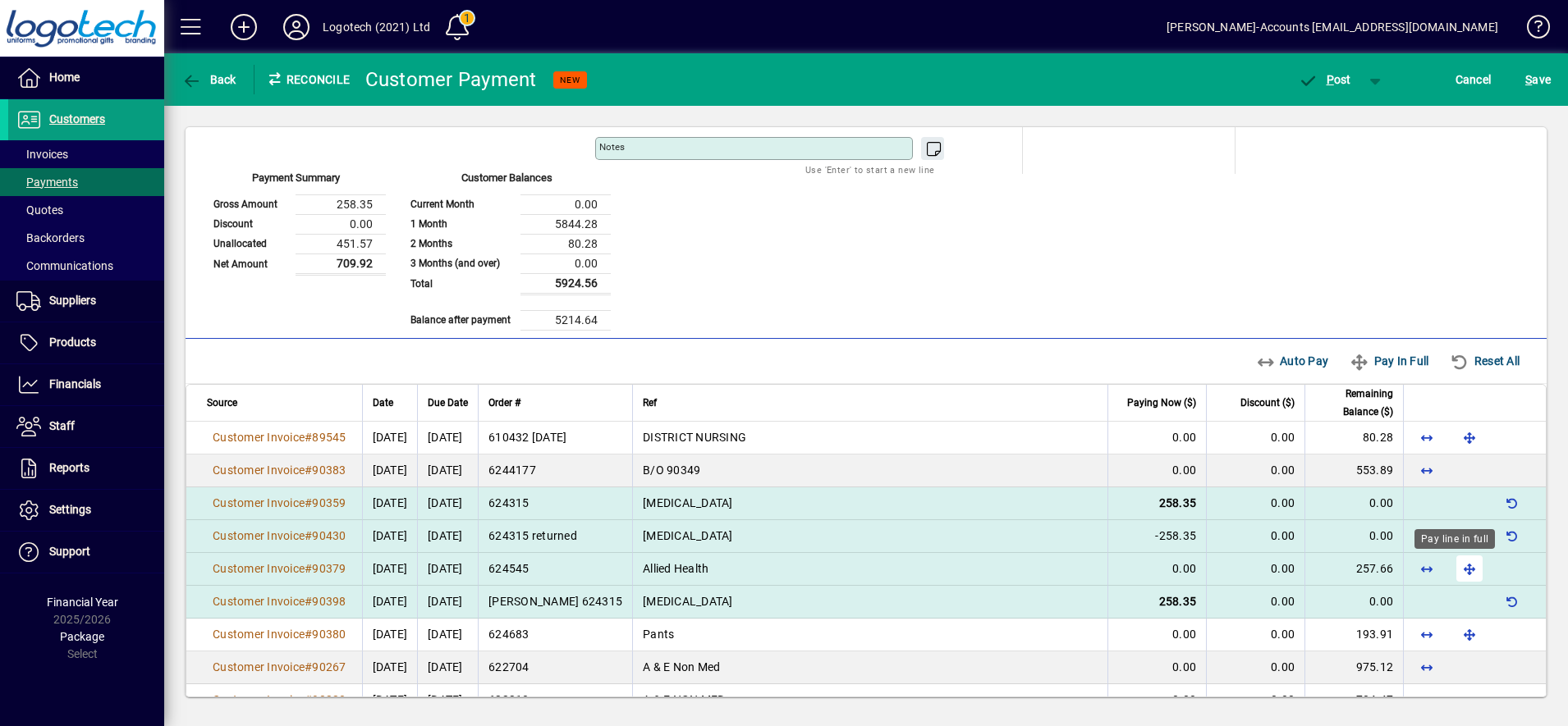
click at [1450, 570] on span "button" at bounding box center [1469, 568] width 39 height 39
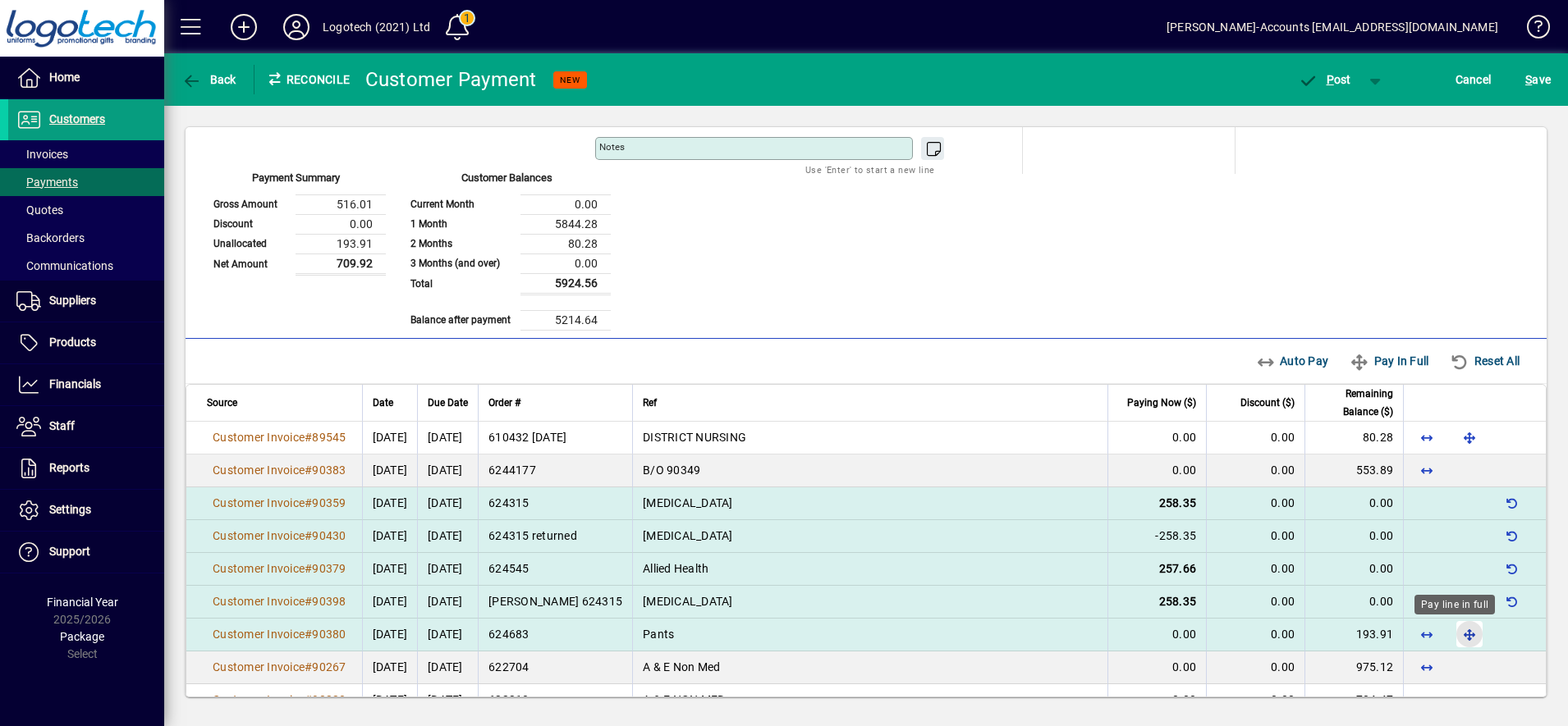
click at [1452, 638] on span "button" at bounding box center [1469, 634] width 39 height 39
drag, startPoint x: 1539, startPoint y: 581, endPoint x: 1535, endPoint y: 660, distance: 79.1
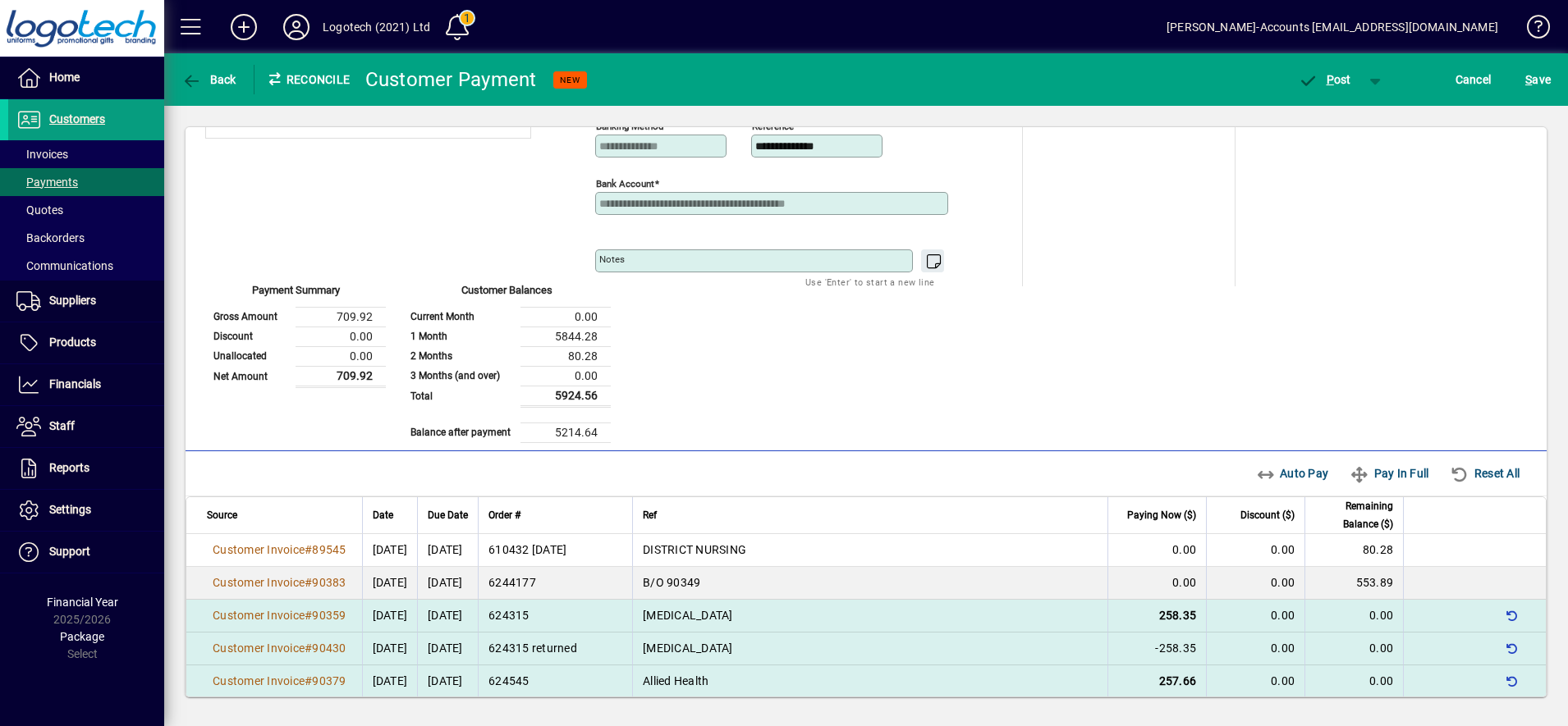
scroll to position [98, 0]
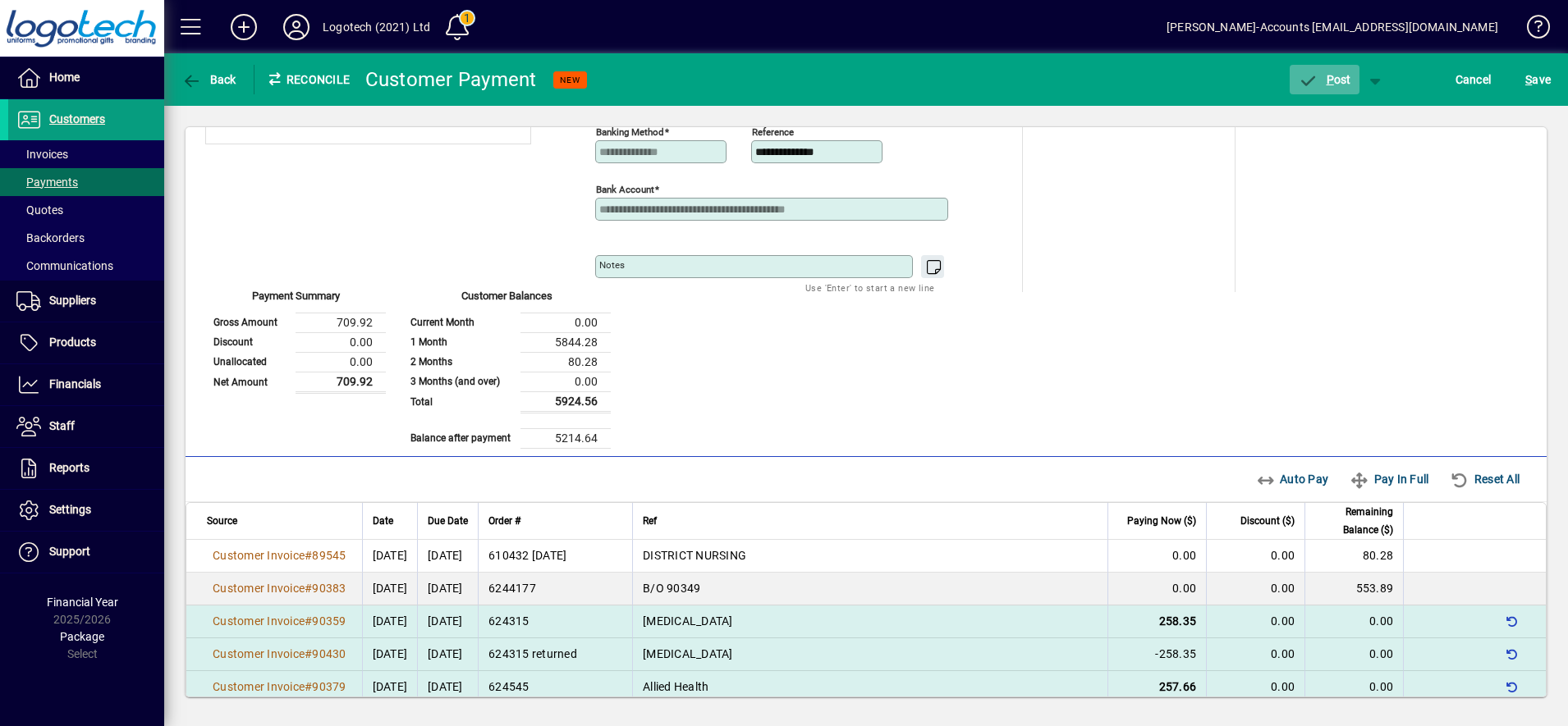
click at [1336, 82] on span "P ost" at bounding box center [1323, 79] width 53 height 13
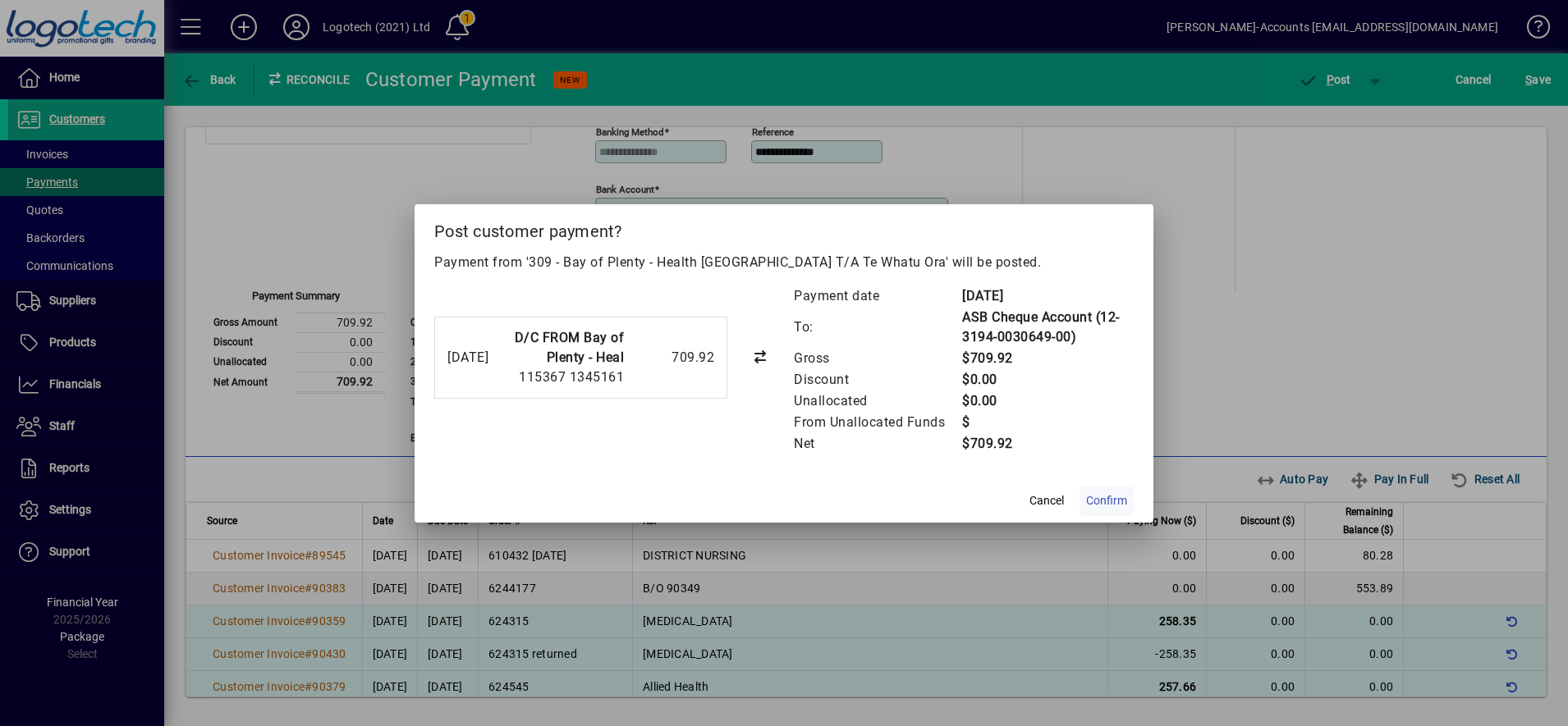
click at [1109, 500] on span "Confirm" at bounding box center [1106, 500] width 41 height 17
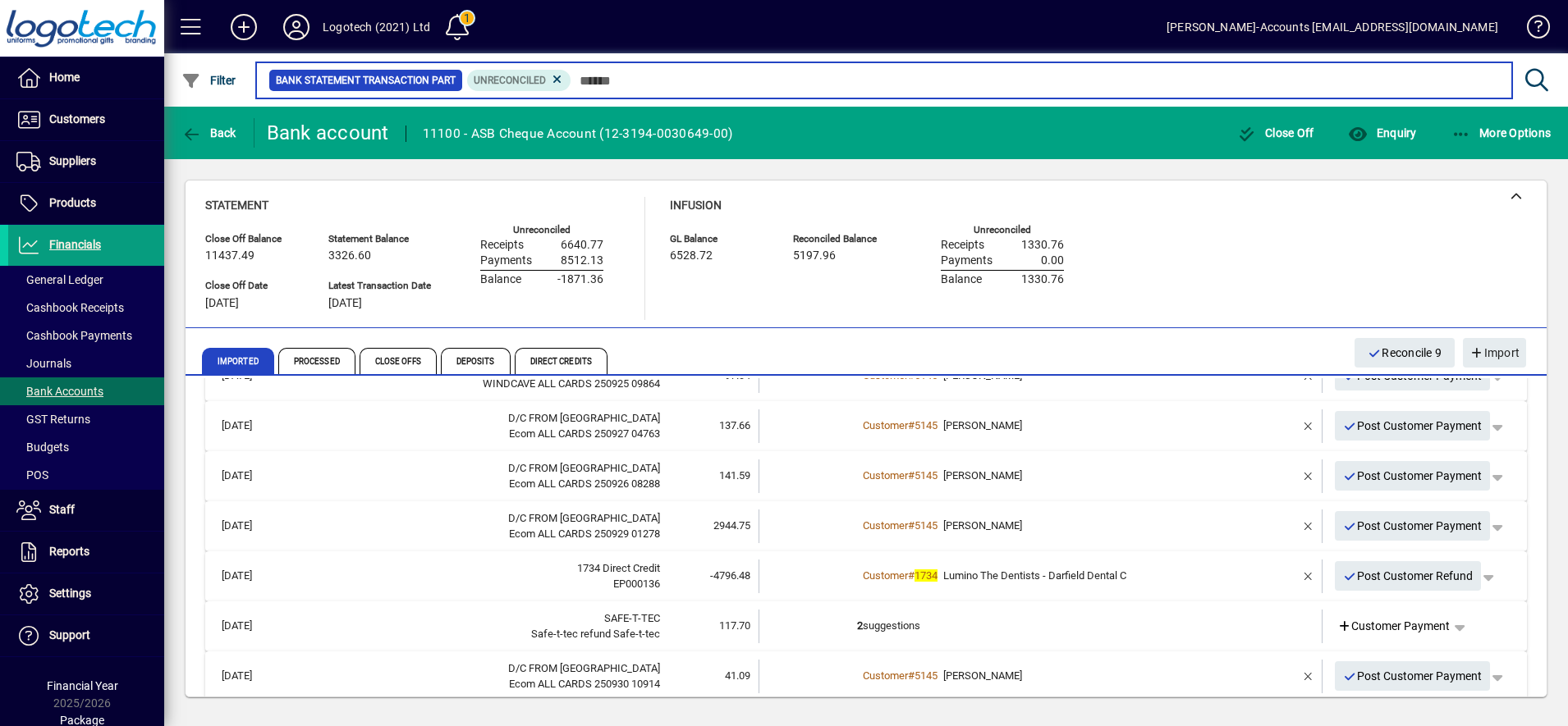
scroll to position [42, 0]
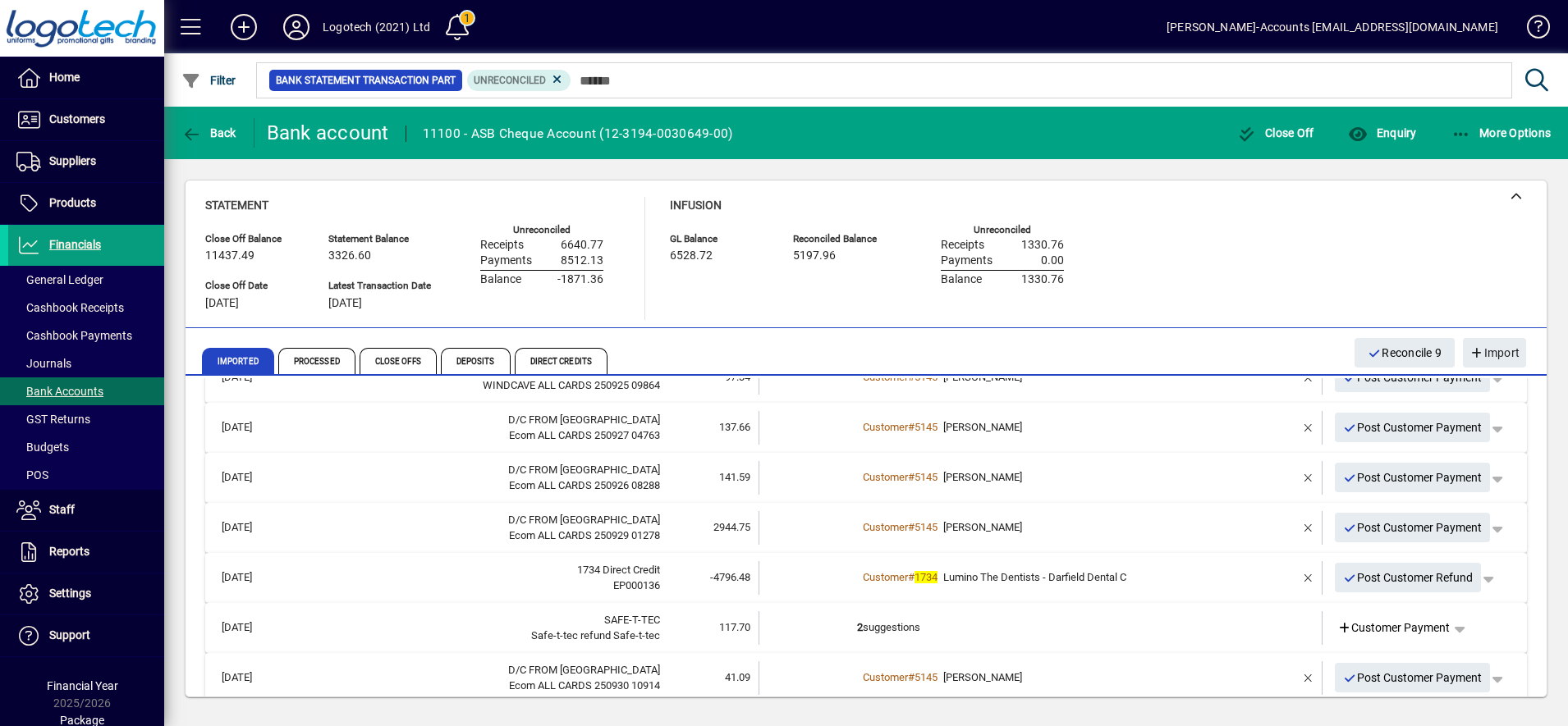
click at [296, 30] on icon at bounding box center [296, 27] width 33 height 26
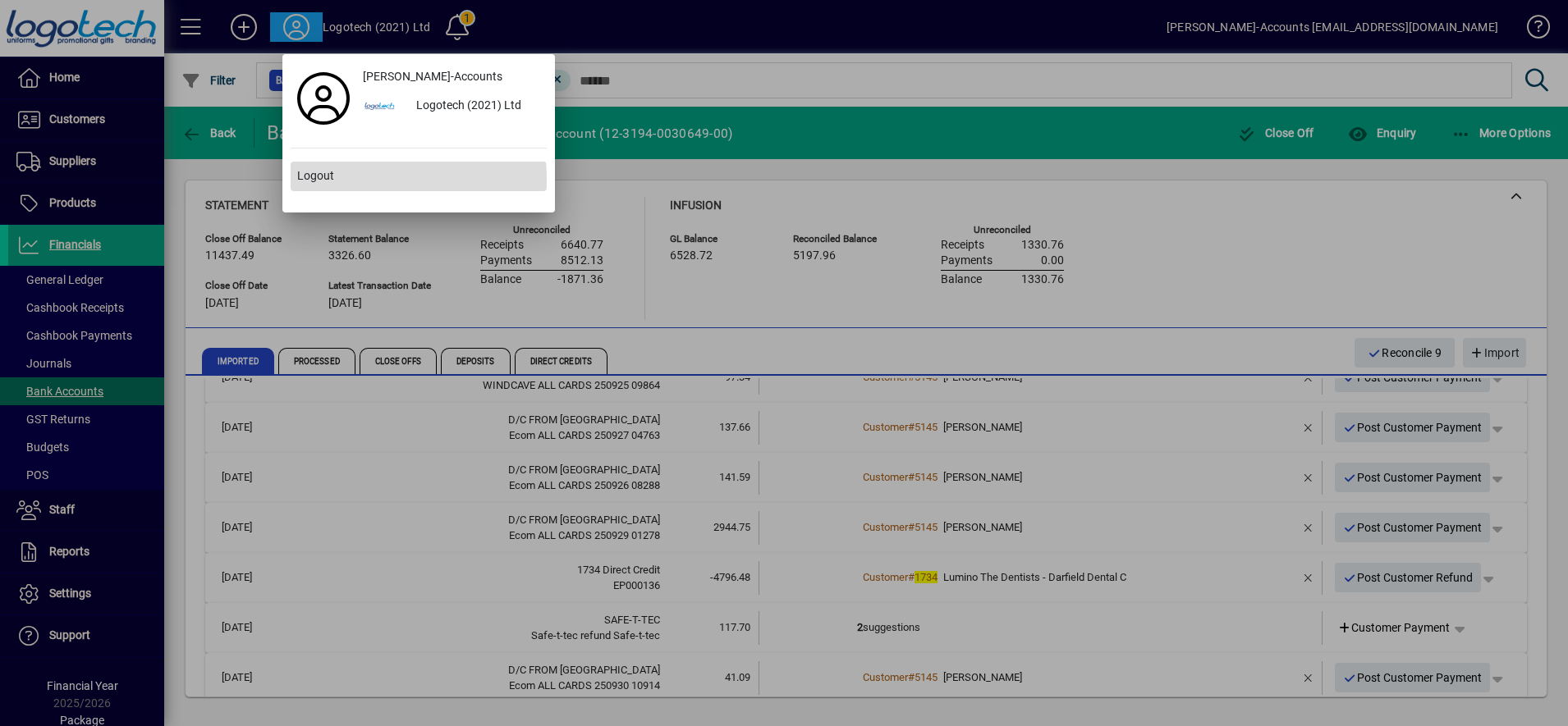
click at [303, 182] on span "Logout" at bounding box center [316, 176] width 37 height 17
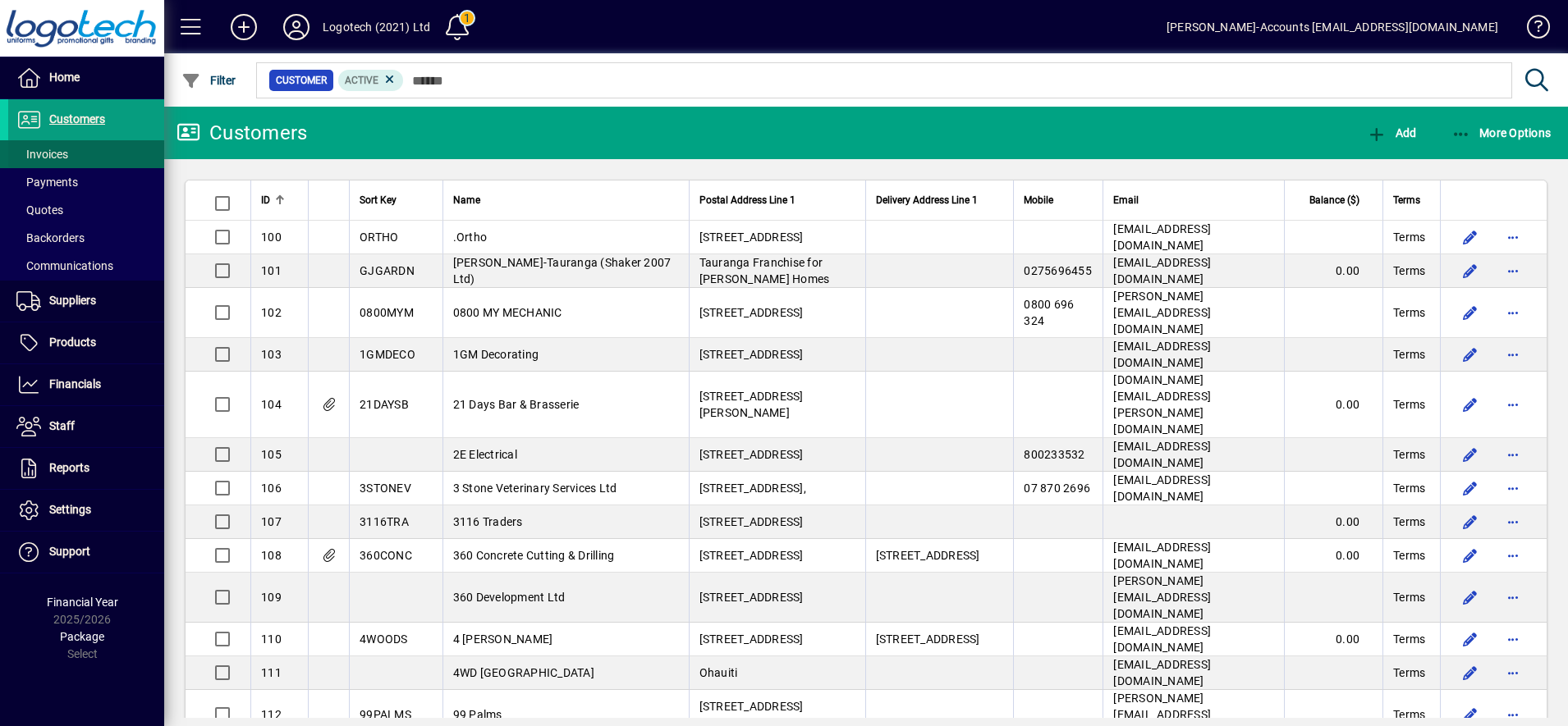
click at [120, 158] on span at bounding box center [86, 154] width 156 height 39
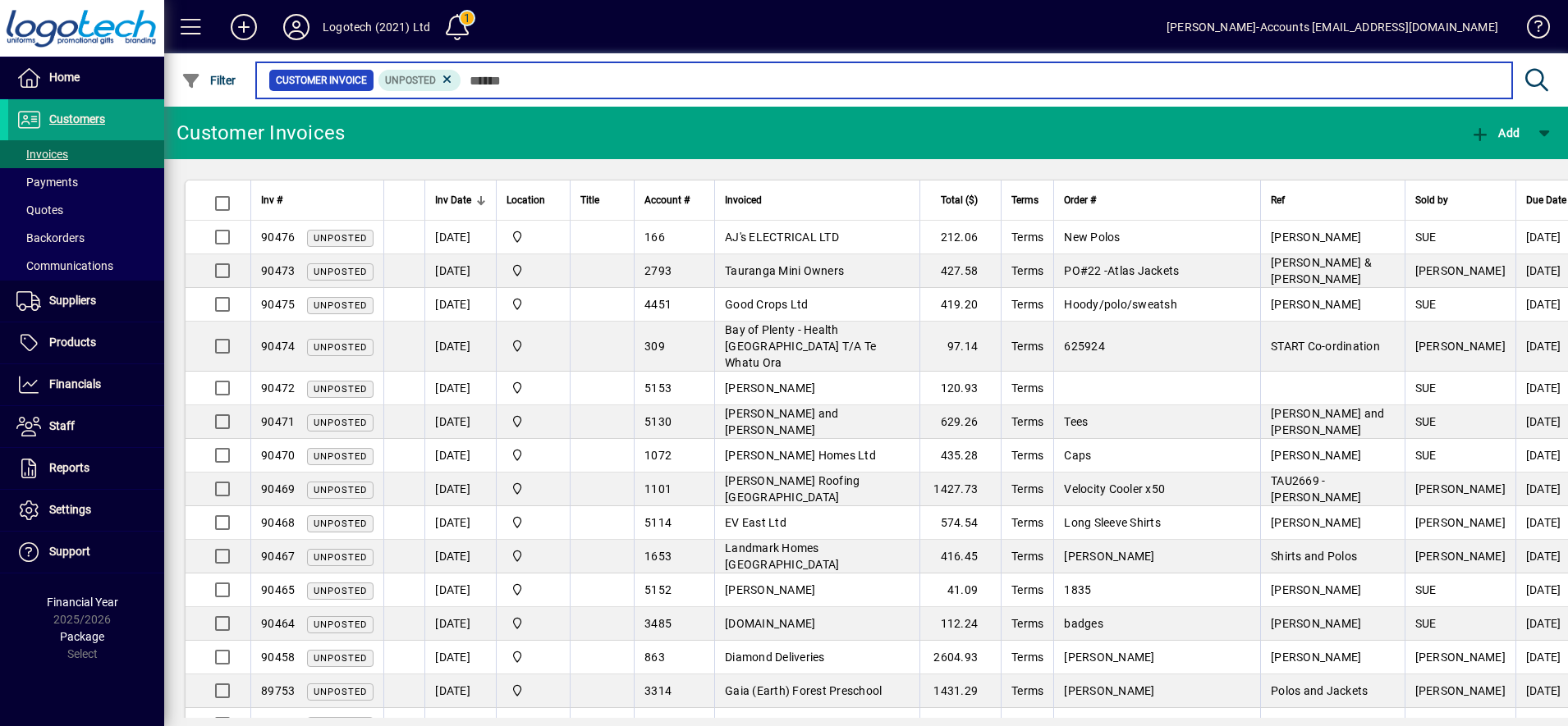
click at [532, 75] on input "text" at bounding box center [980, 80] width 1038 height 23
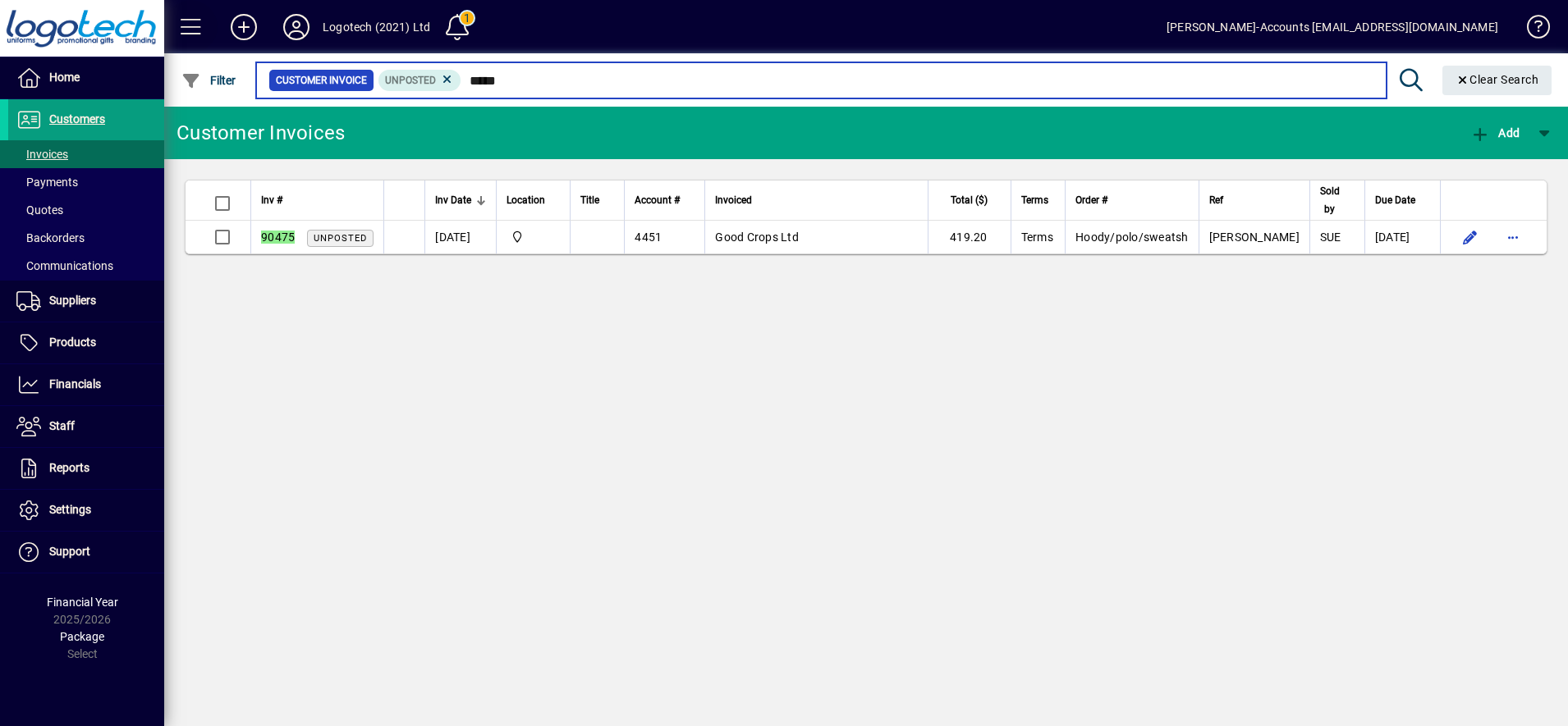
type input "*****"
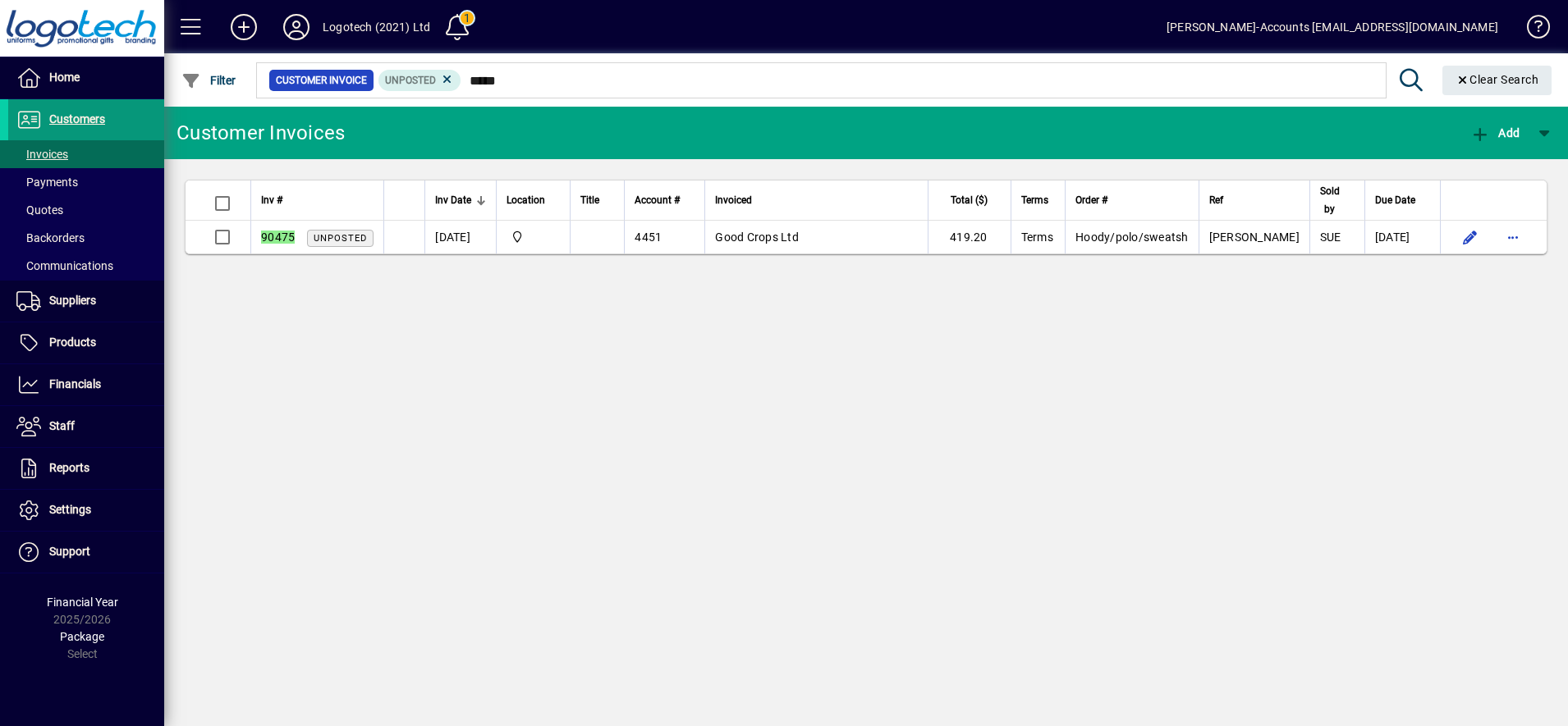
click at [92, 119] on span "Customers" at bounding box center [77, 119] width 56 height 13
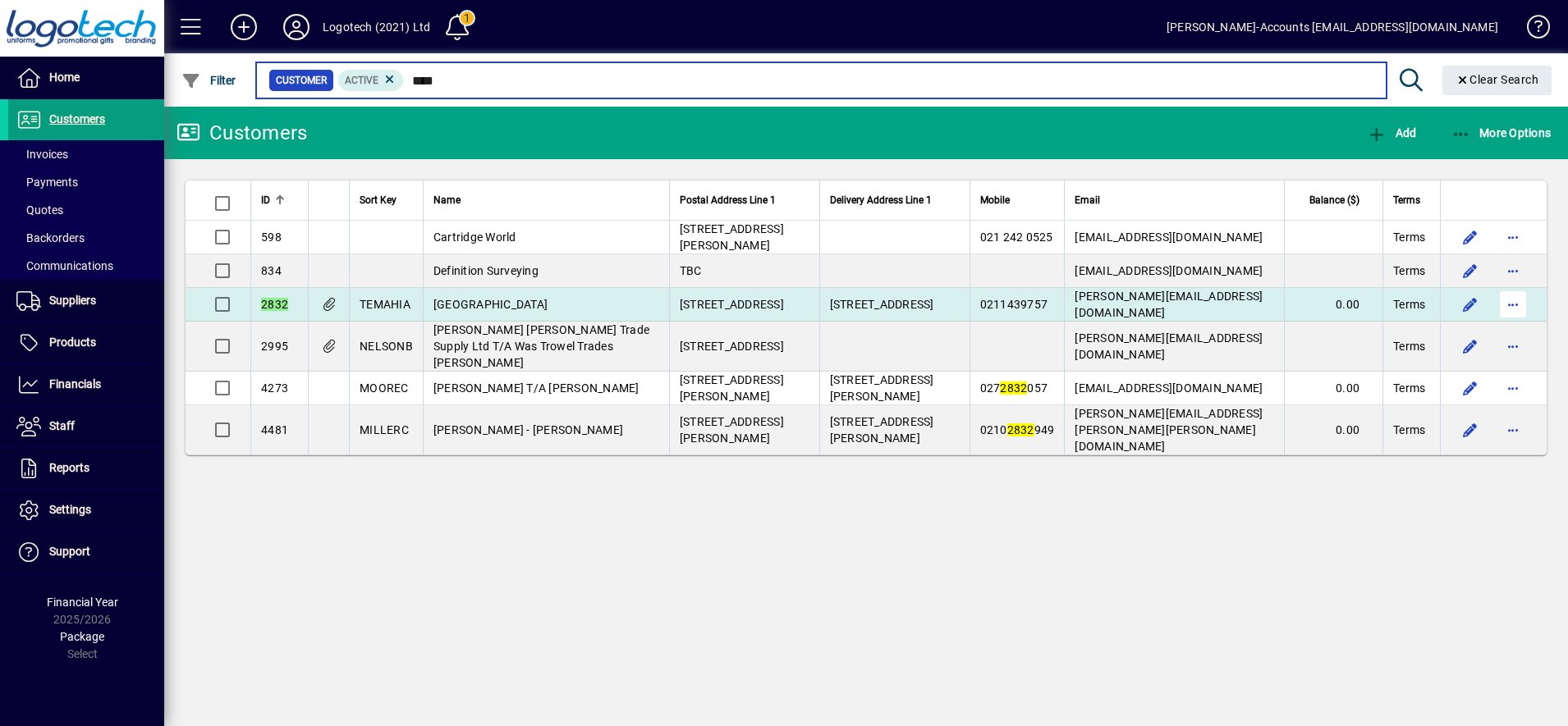
type input "****"
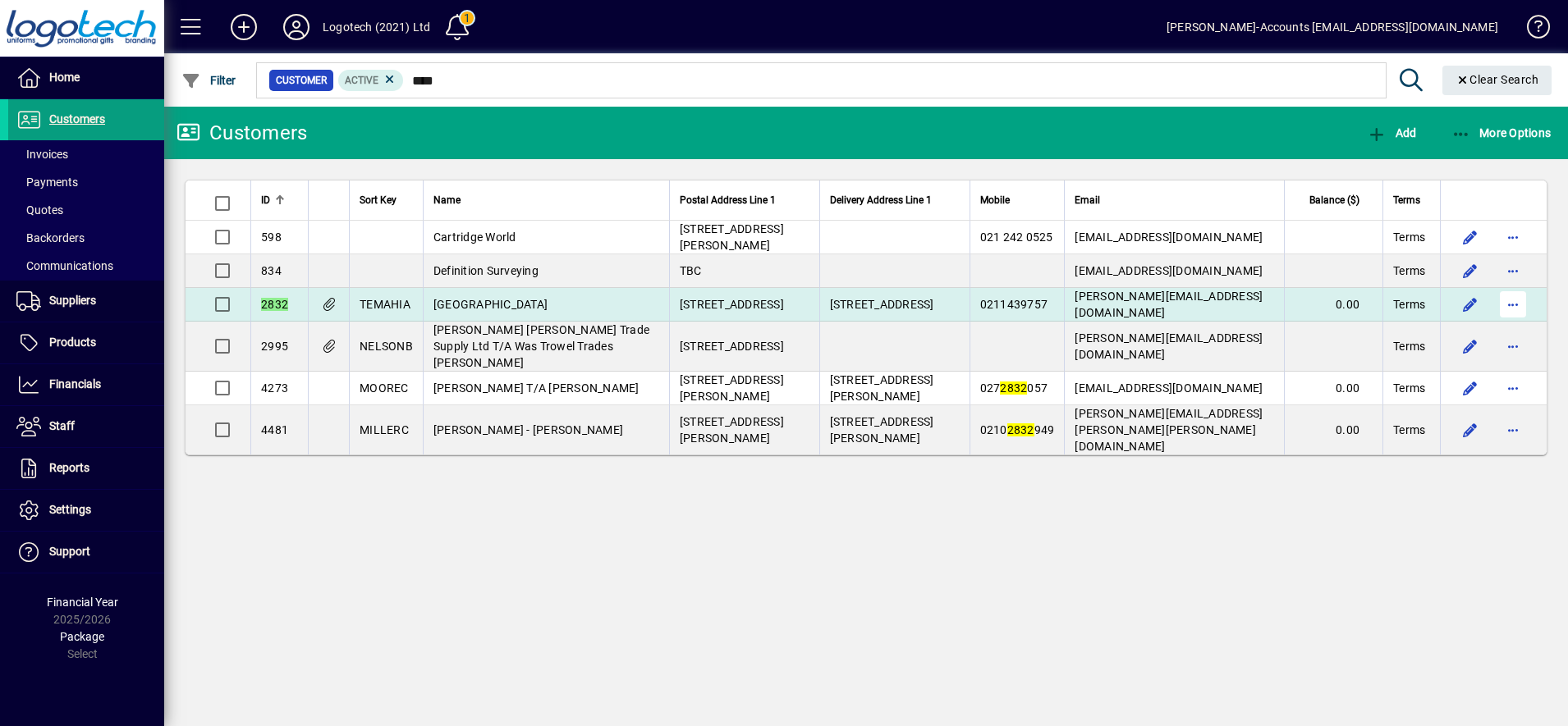
click at [1512, 304] on span "button" at bounding box center [1512, 304] width 39 height 39
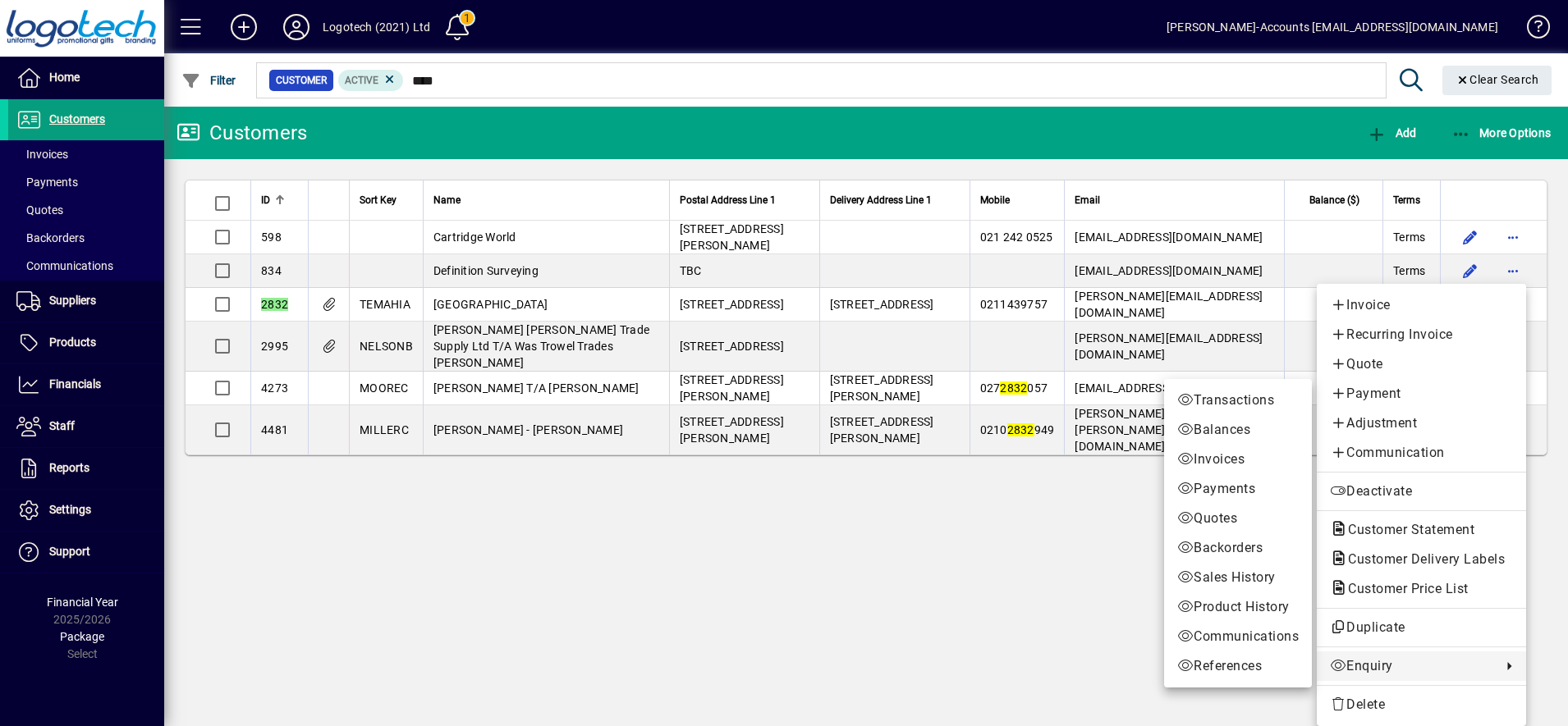
click at [1368, 666] on span "Enquiry" at bounding box center [1412, 667] width 164 height 20
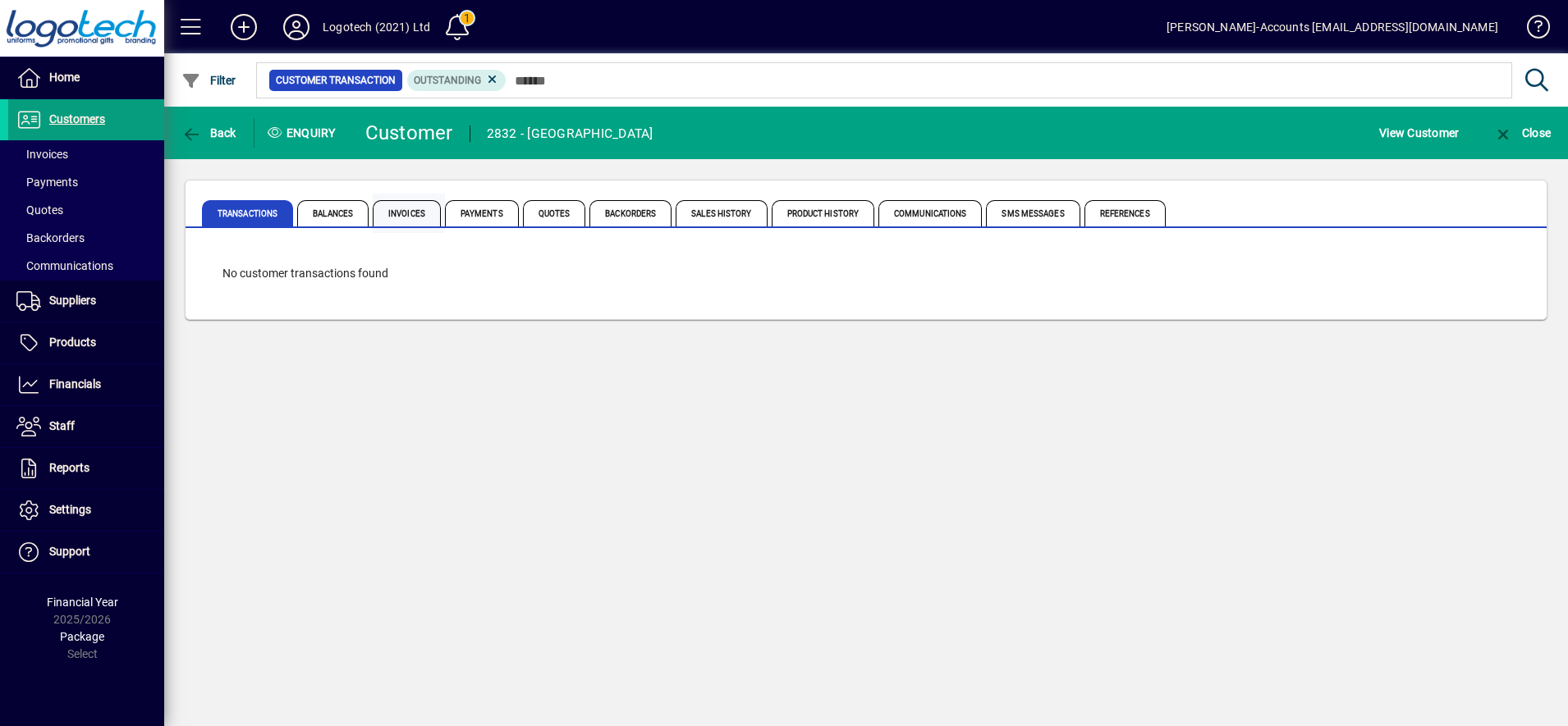
click at [406, 211] on span "Invoices" at bounding box center [406, 214] width 68 height 26
